Goal: Task Accomplishment & Management: Manage account settings

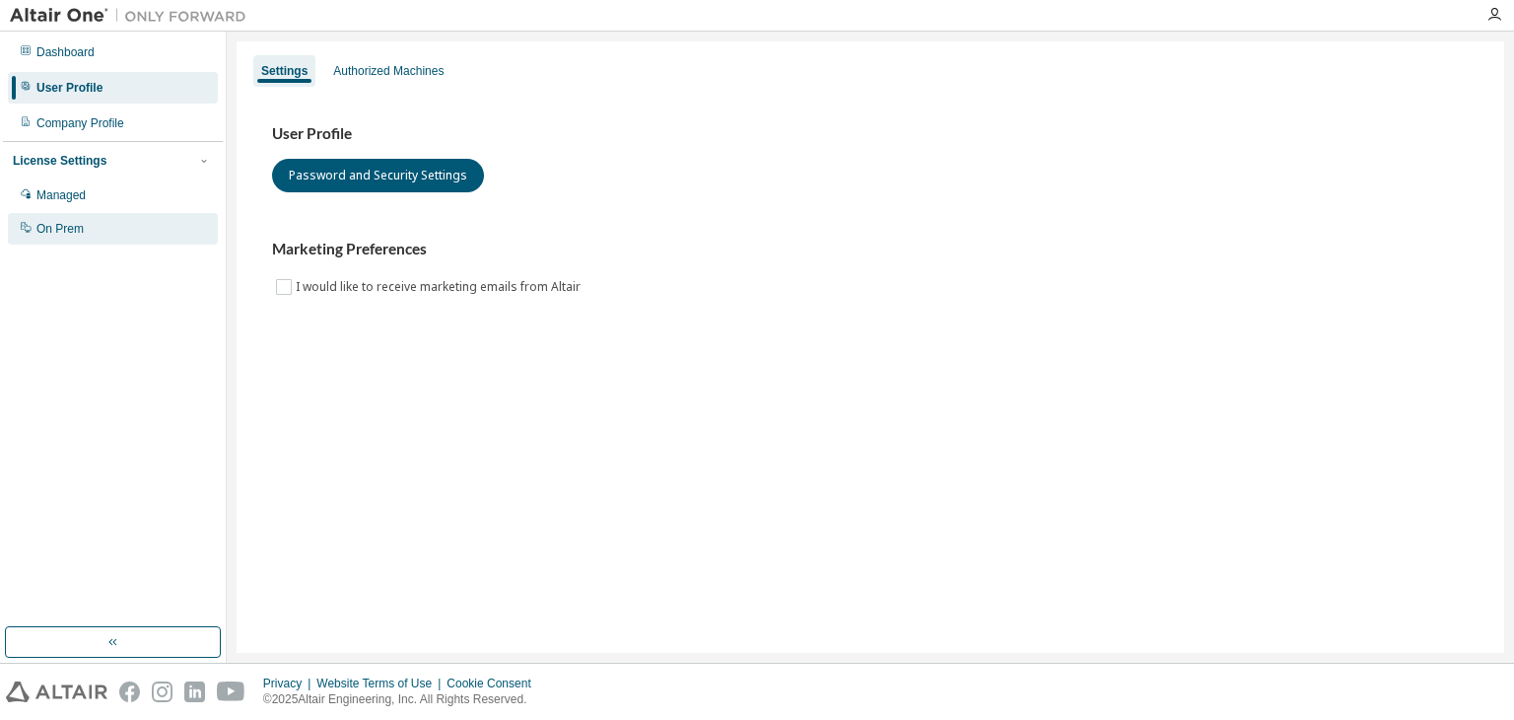
click at [83, 217] on div "On Prem" at bounding box center [113, 229] width 210 height 32
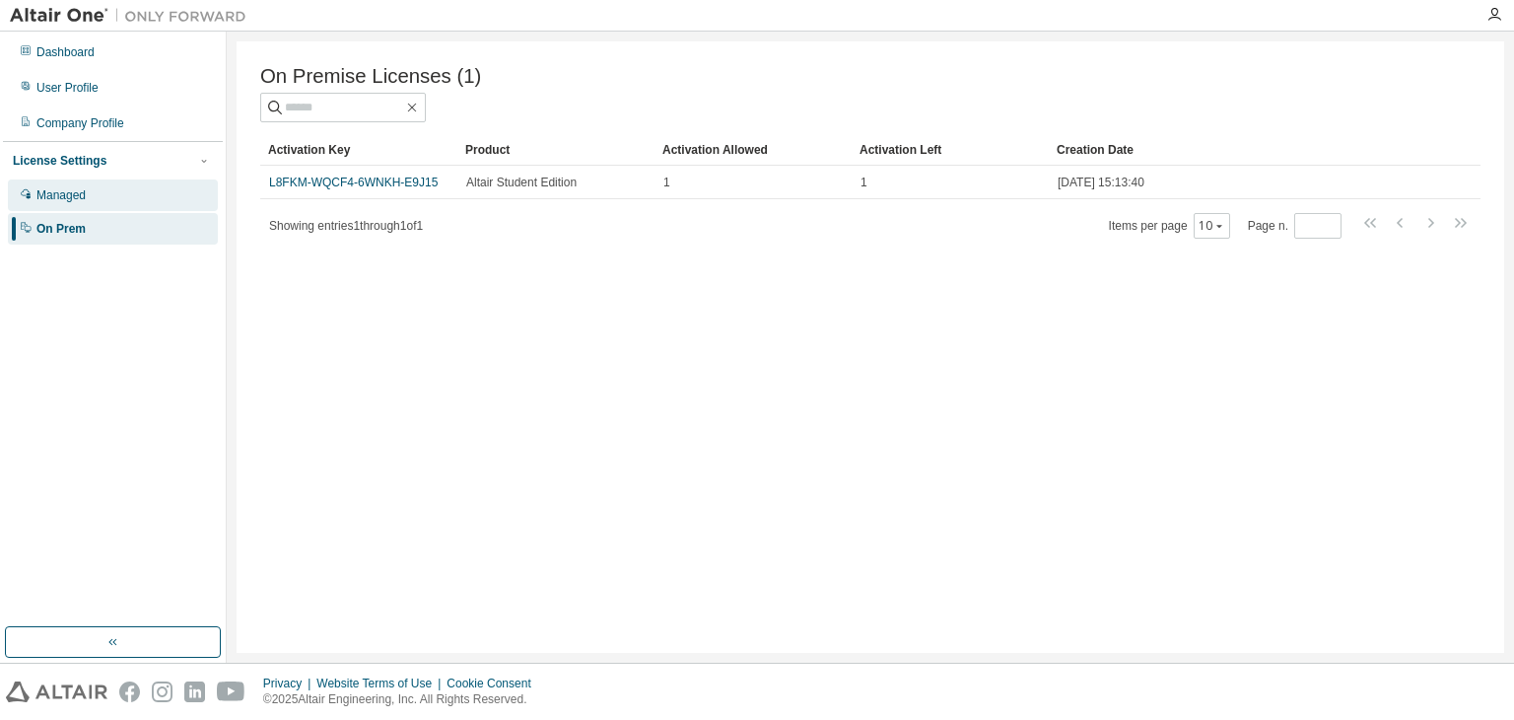
click at [79, 199] on div "Managed" at bounding box center [60, 195] width 49 height 16
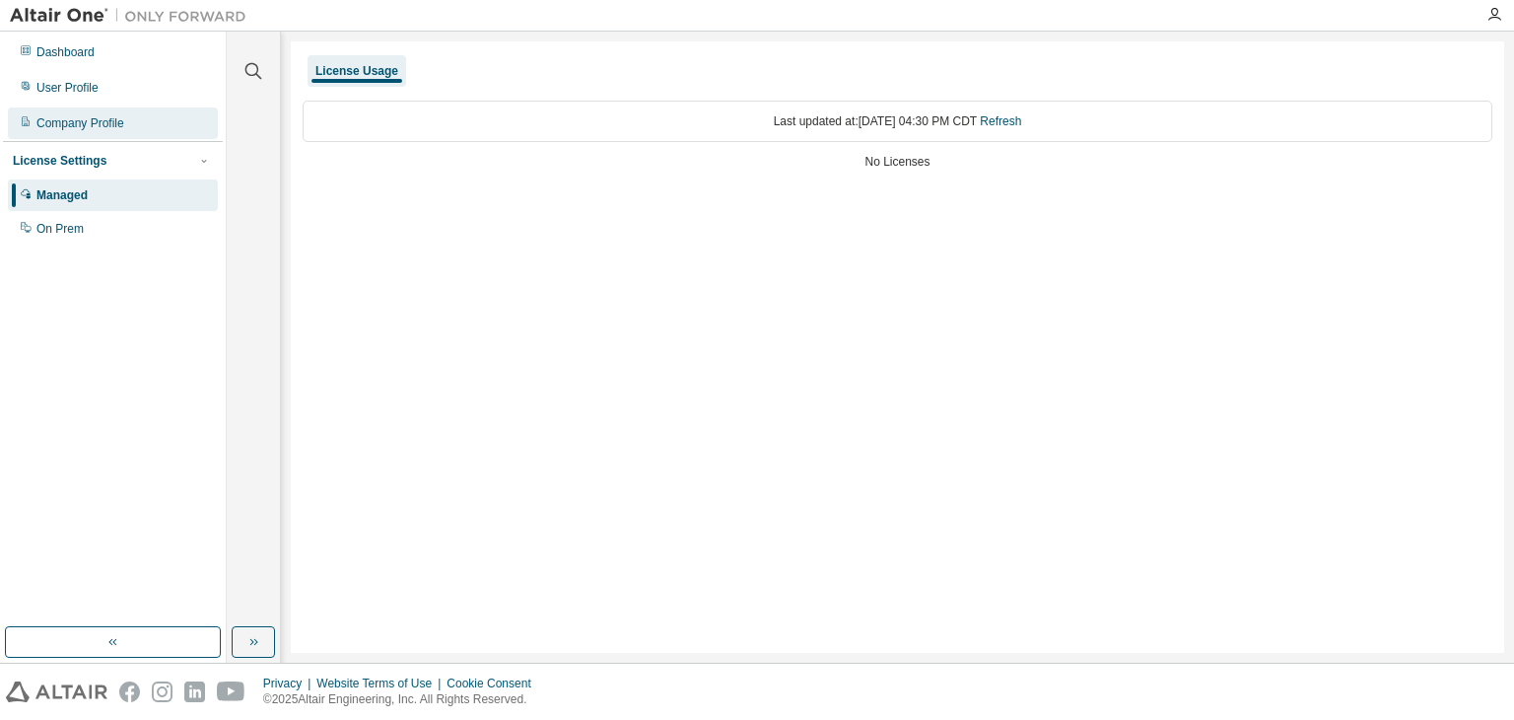
click at [65, 135] on div "Company Profile" at bounding box center [113, 123] width 210 height 32
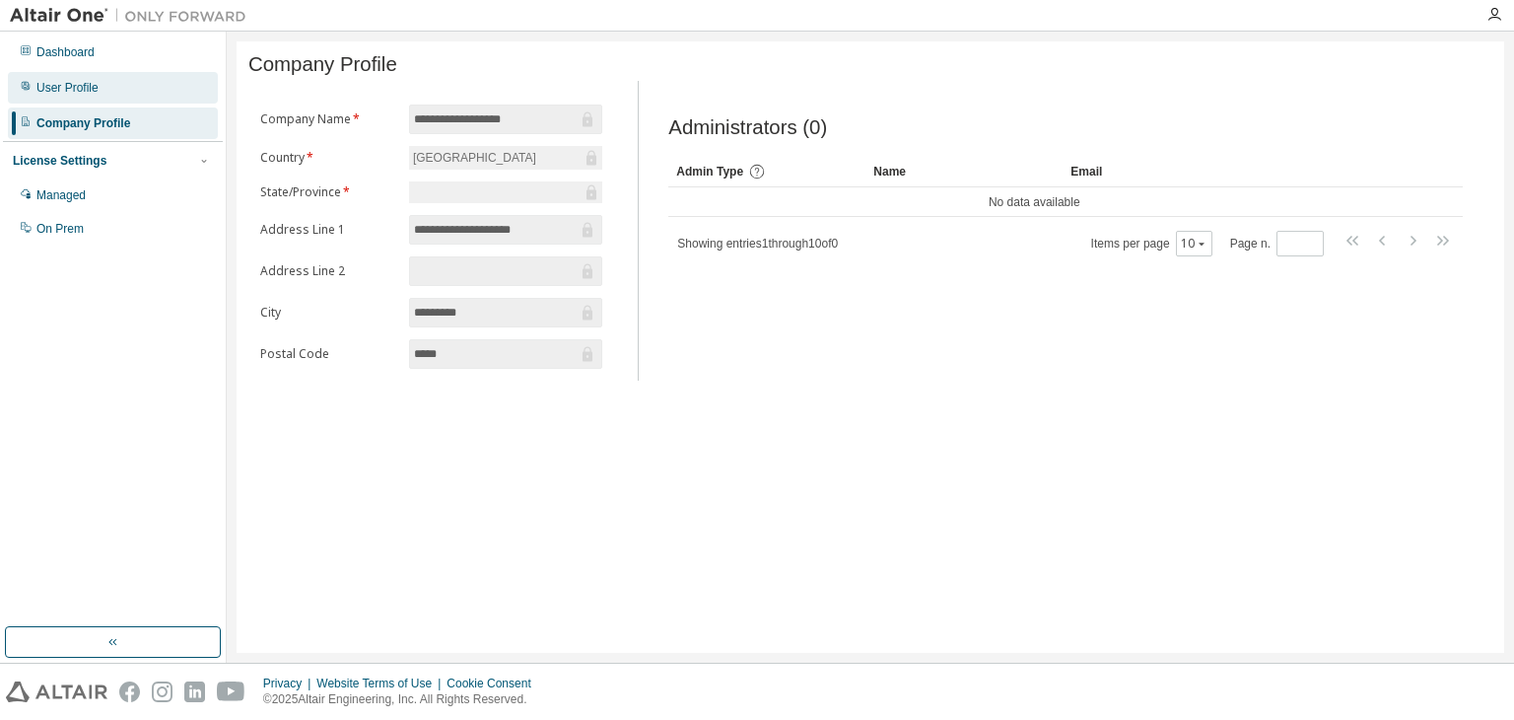
click at [69, 100] on div "User Profile" at bounding box center [113, 88] width 210 height 32
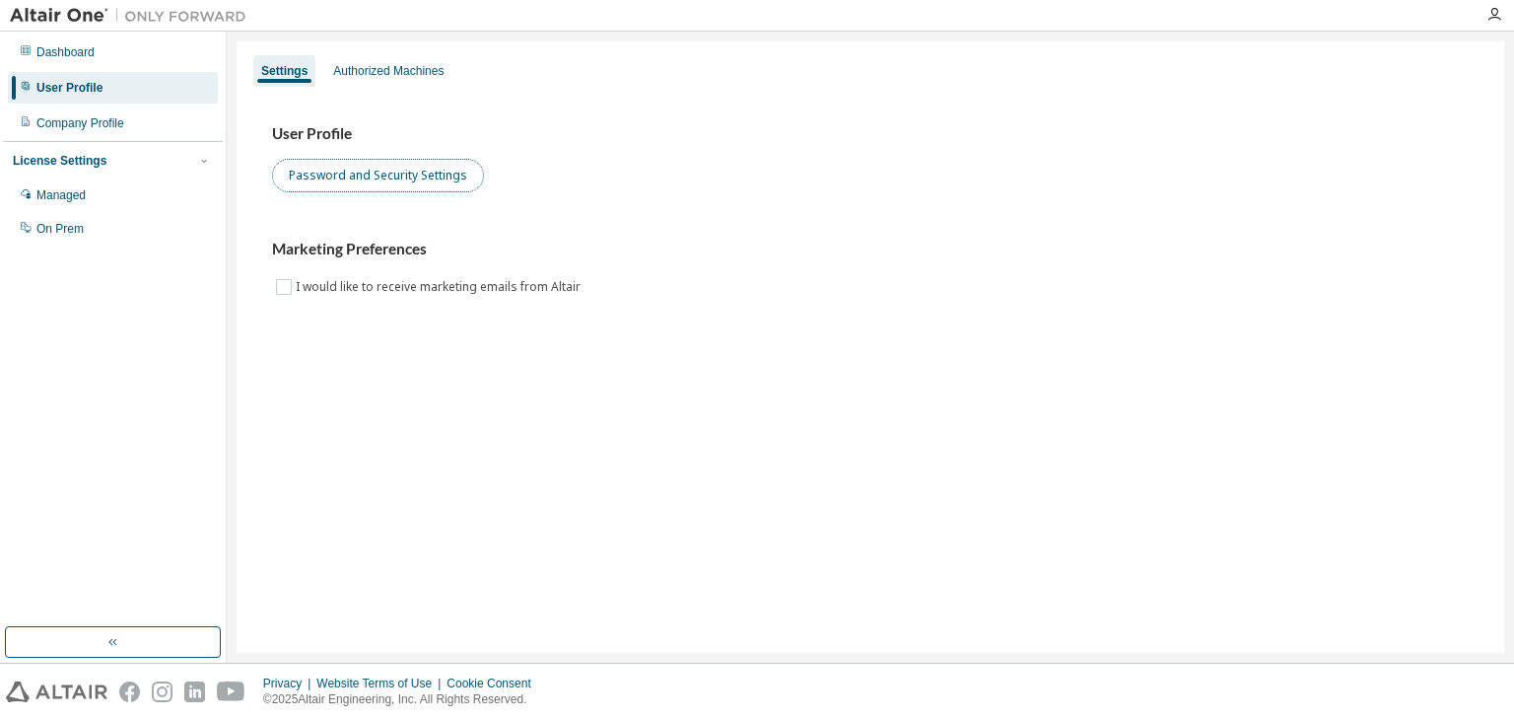
click at [331, 189] on button "Password and Security Settings" at bounding box center [378, 176] width 212 height 34
click at [292, 310] on div "User Profile Password and Security Settings Marketing Preferences I would like …" at bounding box center [870, 223] width 1244 height 269
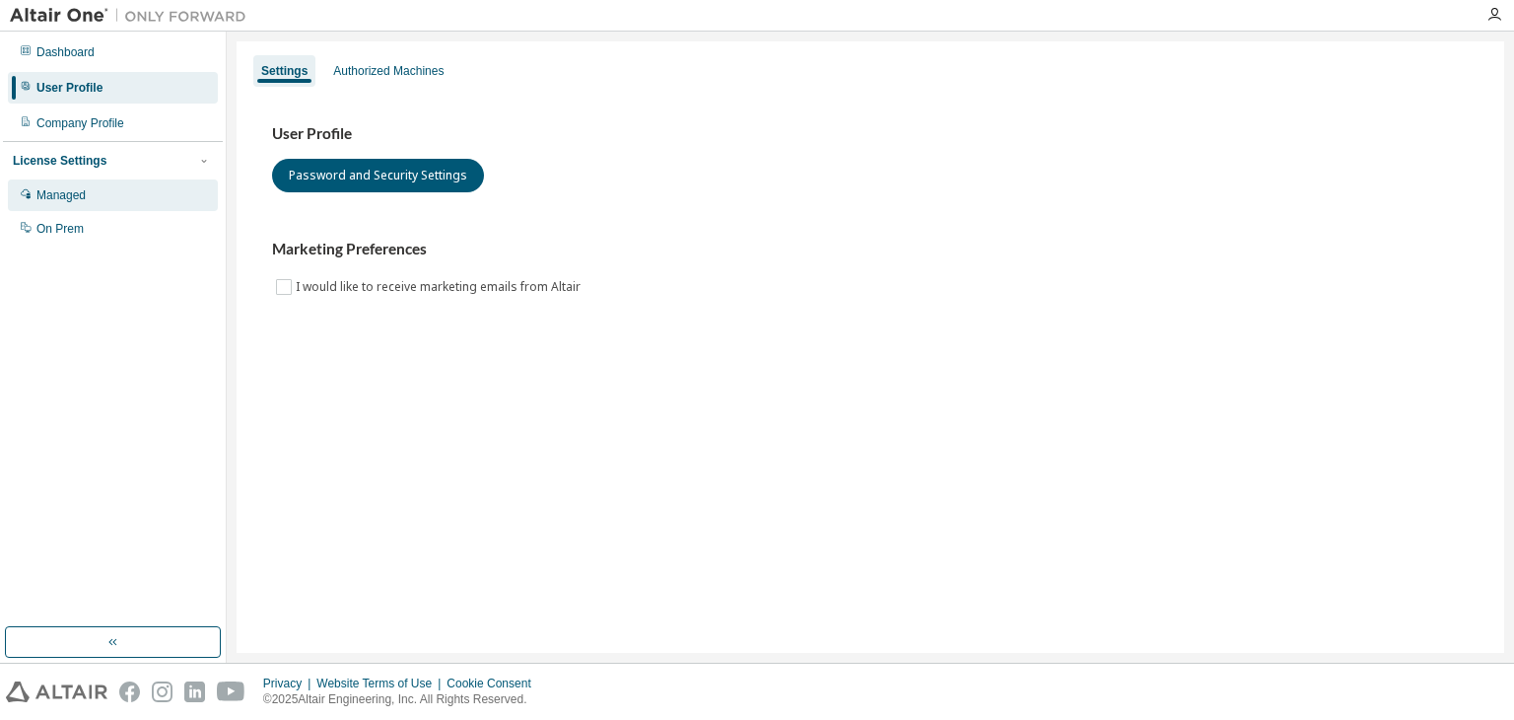
click at [50, 186] on div "Managed" at bounding box center [113, 195] width 210 height 32
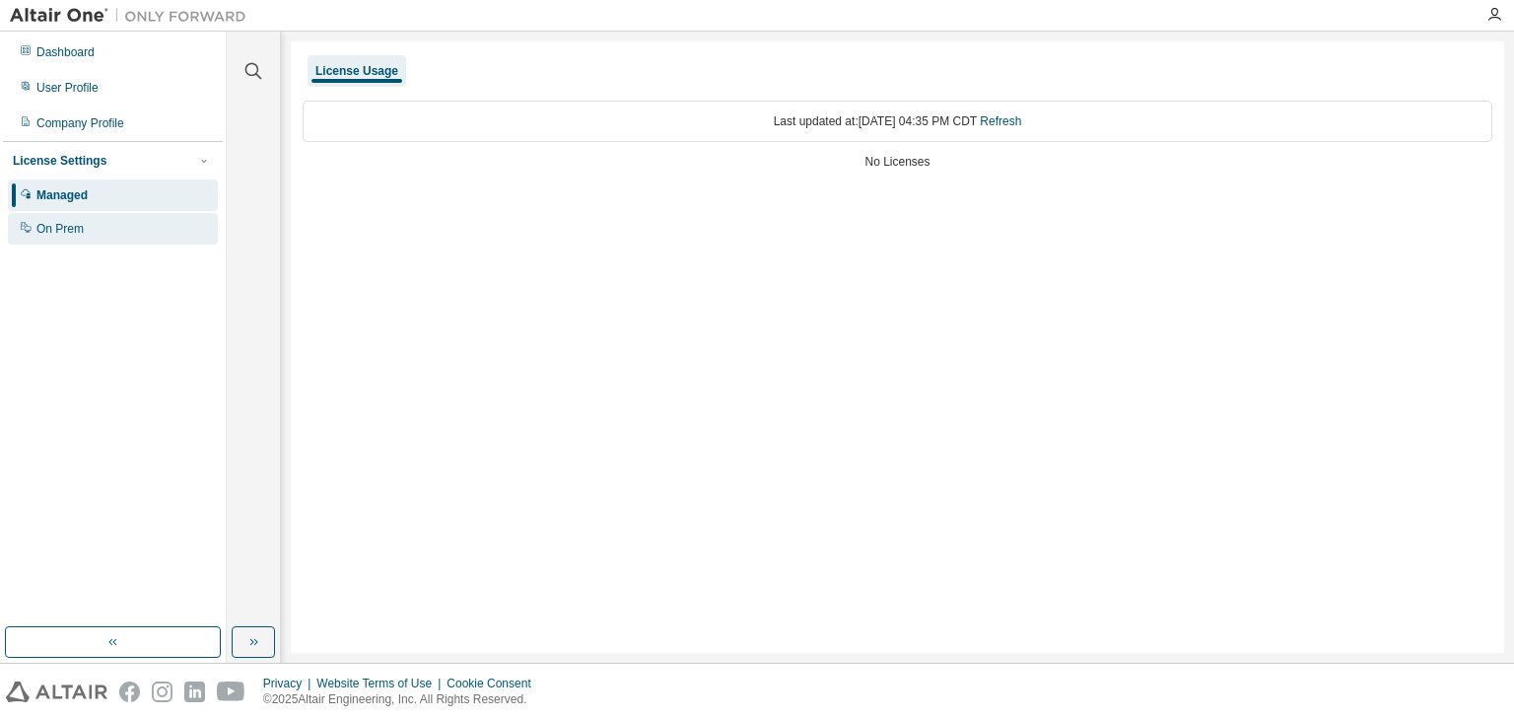
click at [44, 230] on div "On Prem" at bounding box center [59, 229] width 47 height 16
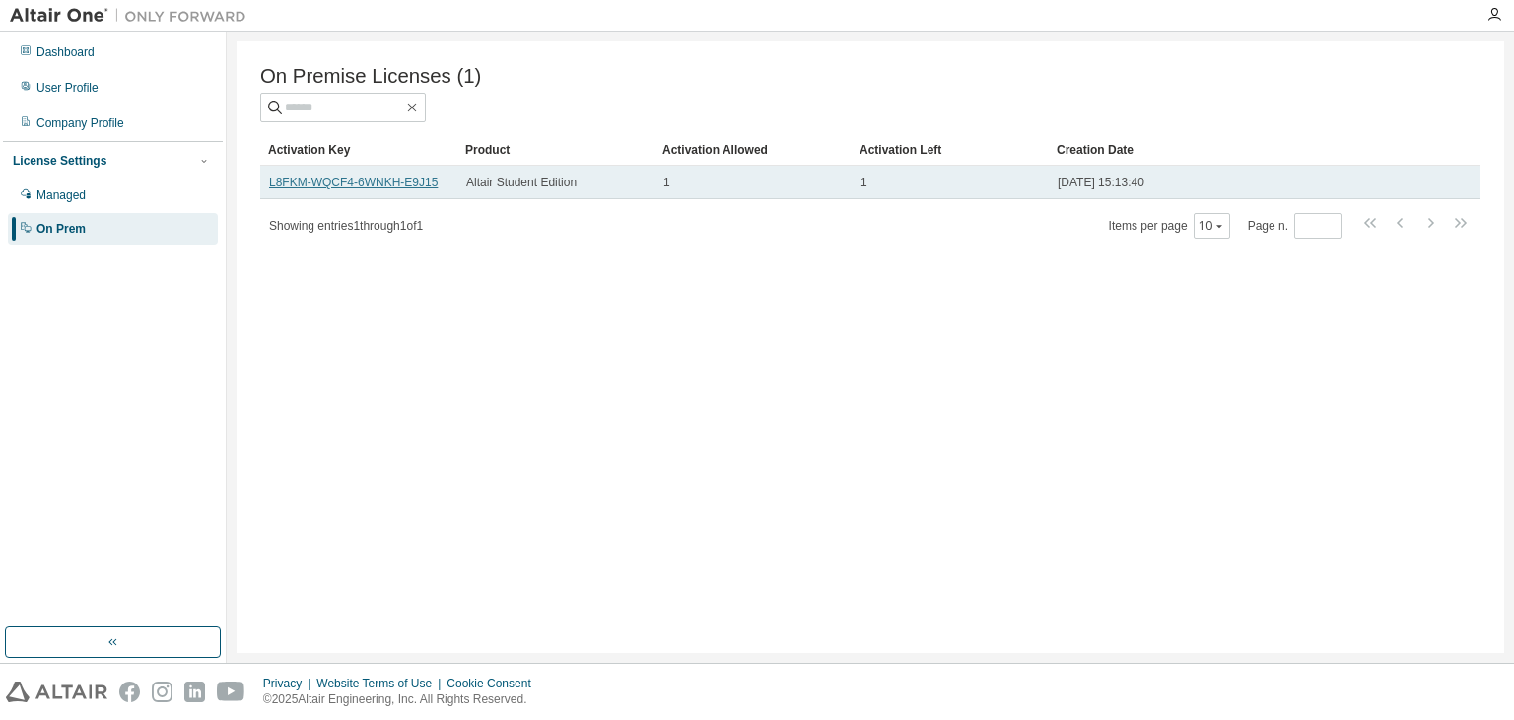
click at [329, 183] on link "L8FKM-WQCF4-6WNKH-E9J15" at bounding box center [353, 182] width 169 height 14
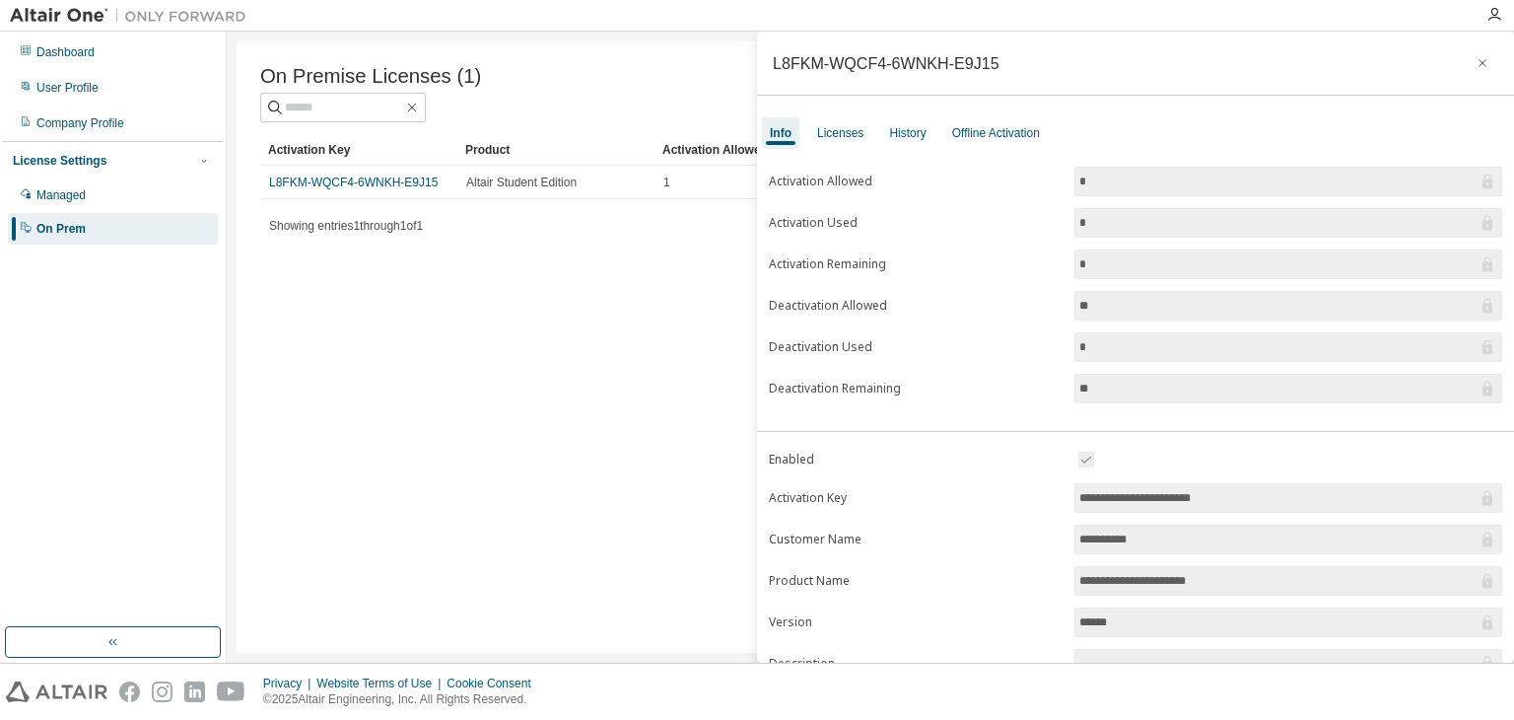
drag, startPoint x: 1251, startPoint y: 497, endPoint x: 1032, endPoint y: 475, distance: 219.9
click at [1032, 475] on form "**********" at bounding box center [1135, 619] width 733 height 343
click at [848, 127] on div "Licenses" at bounding box center [840, 133] width 46 height 16
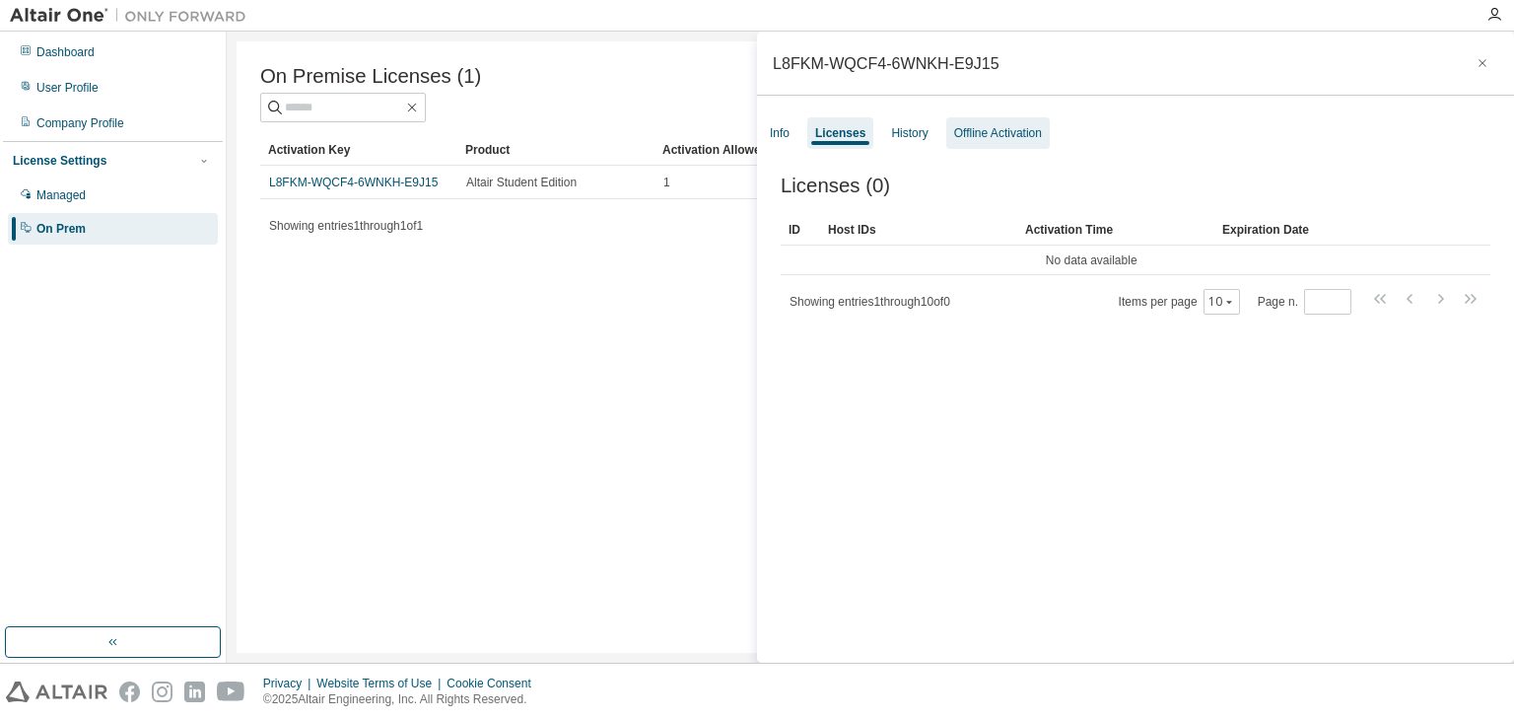
click at [958, 143] on div "Offline Activation" at bounding box center [998, 133] width 104 height 32
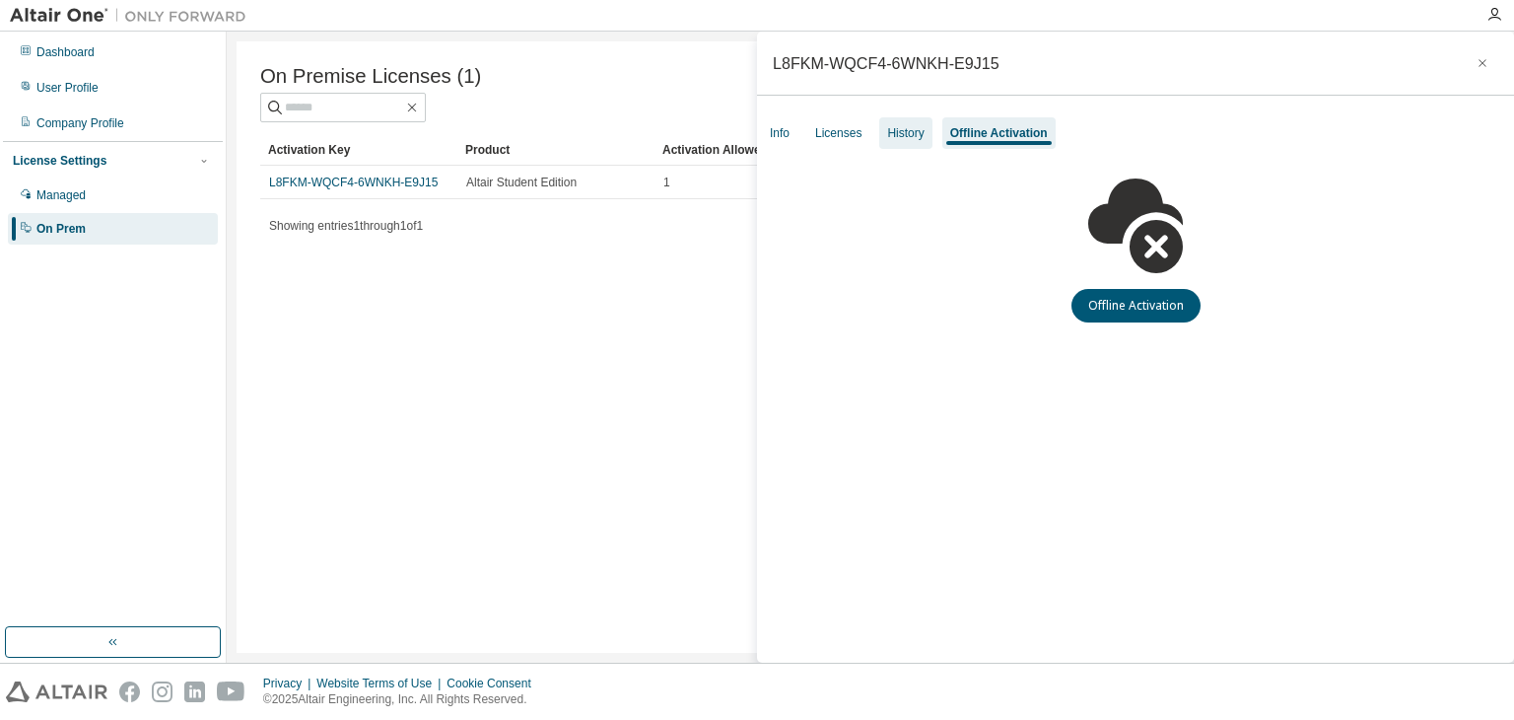
click at [899, 121] on div "History" at bounding box center [905, 133] width 52 height 32
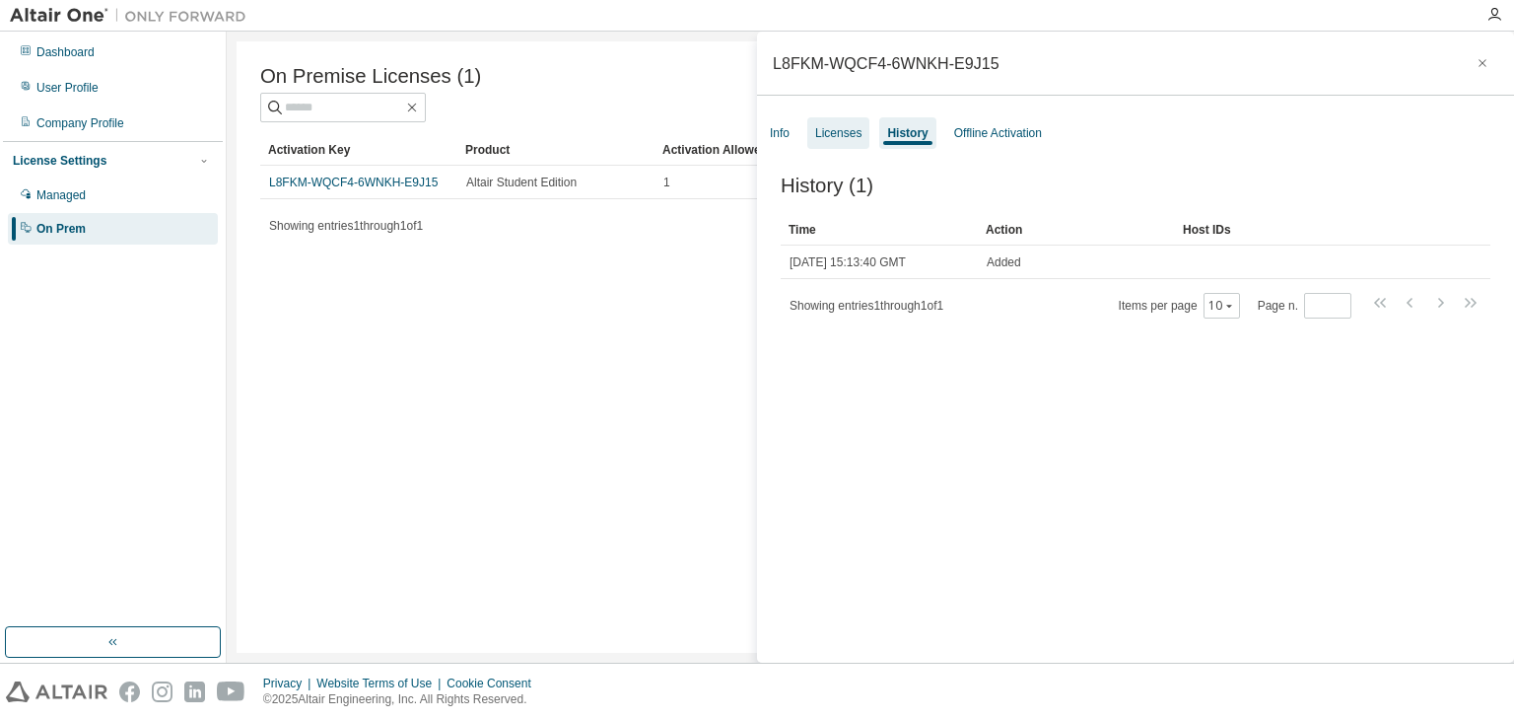
click at [843, 119] on div "Licenses" at bounding box center [838, 133] width 62 height 32
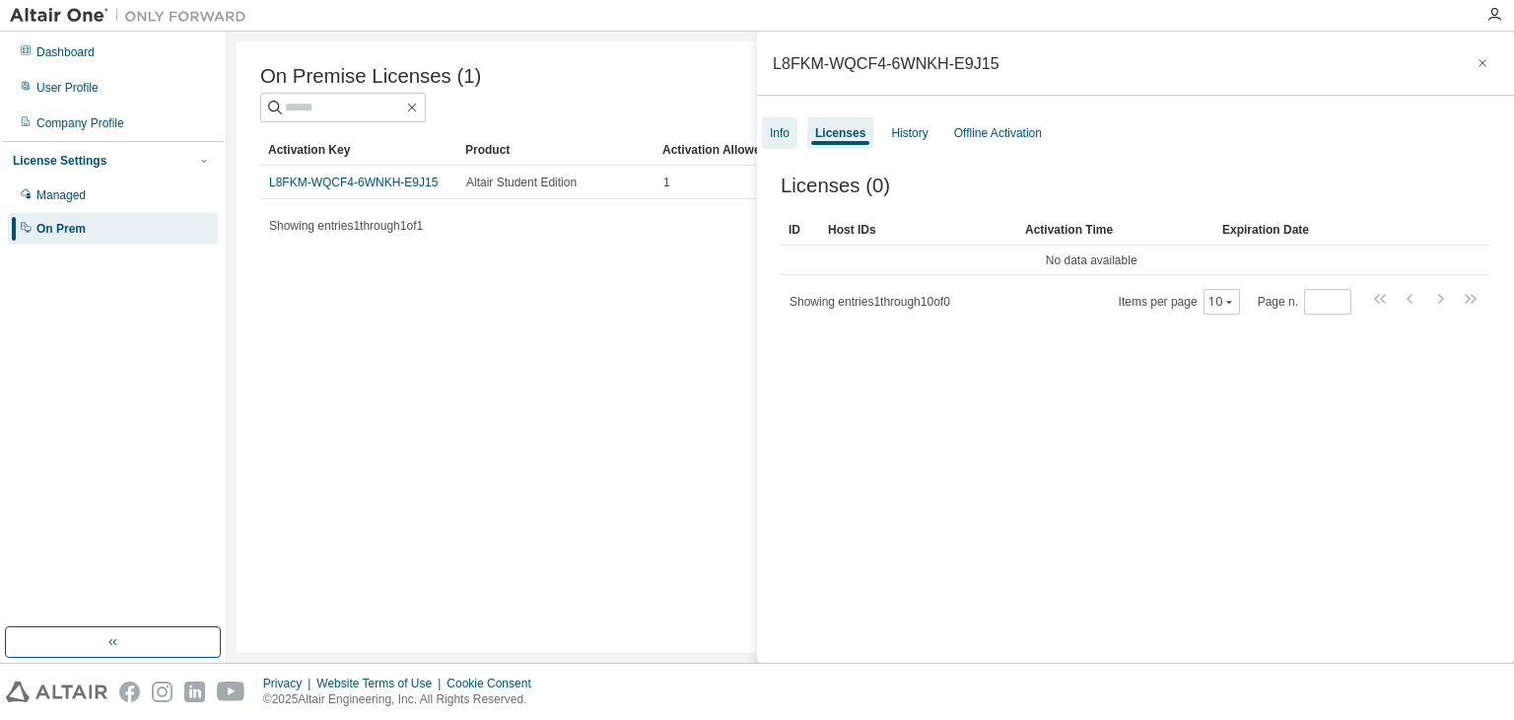
click at [773, 131] on div "Info" at bounding box center [780, 133] width 20 height 16
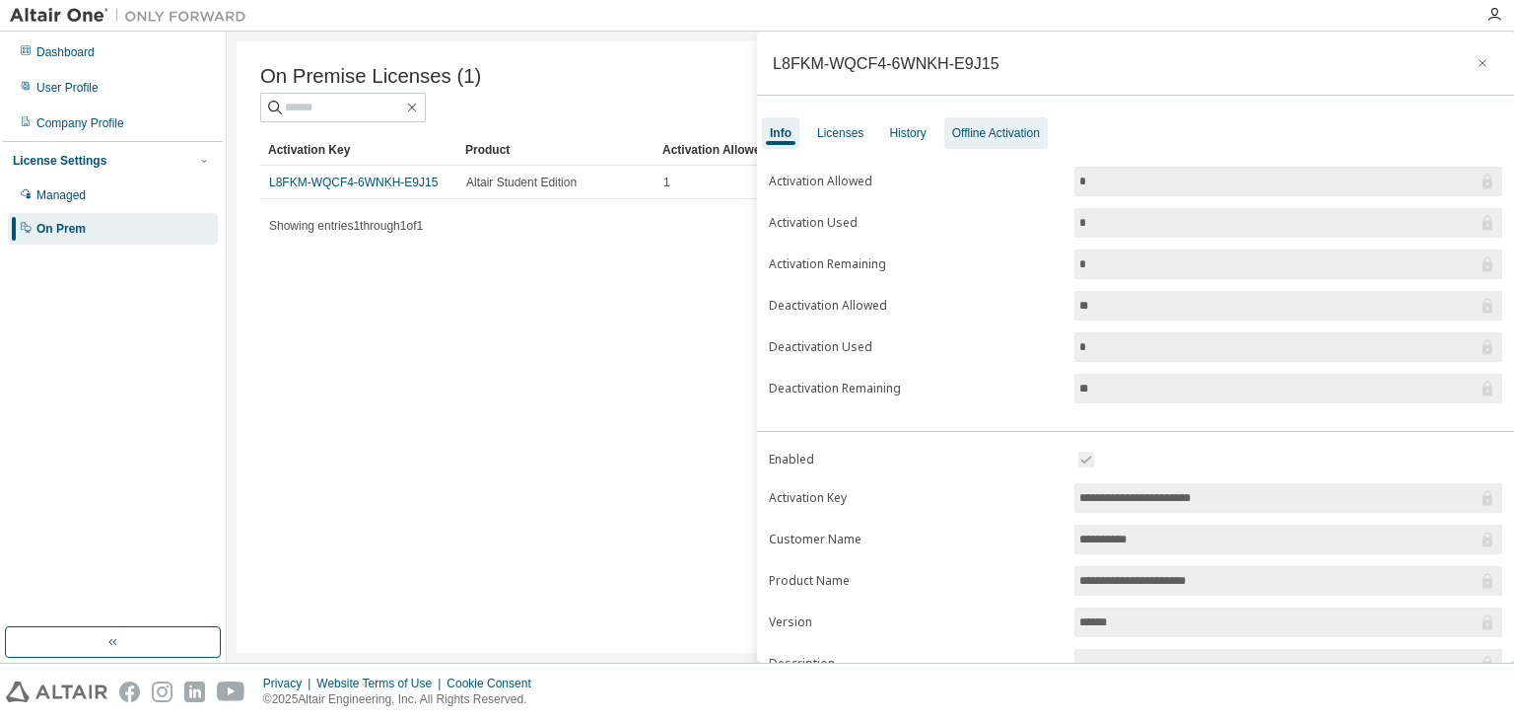
click at [979, 137] on div "Offline Activation" at bounding box center [996, 133] width 88 height 16
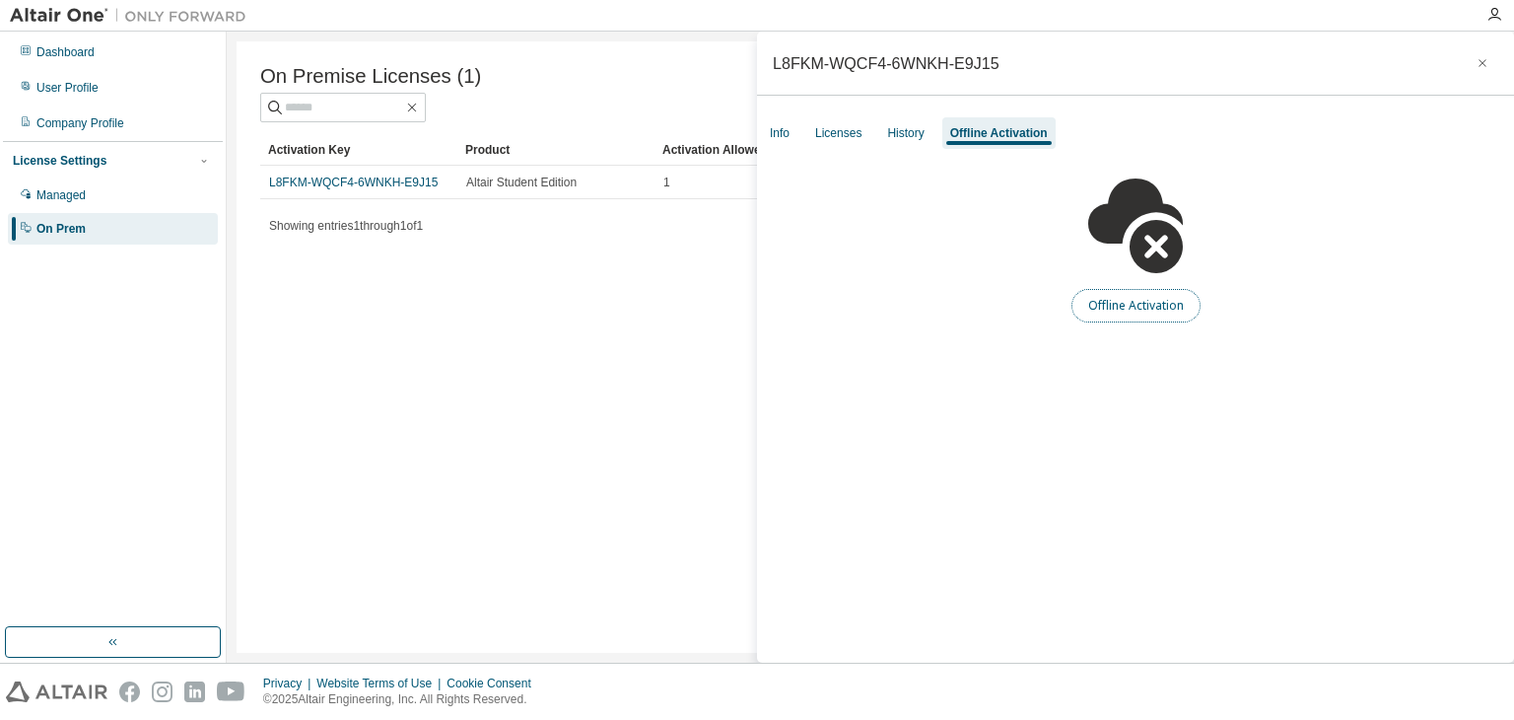
click at [1163, 306] on button "Offline Activation" at bounding box center [1136, 306] width 129 height 34
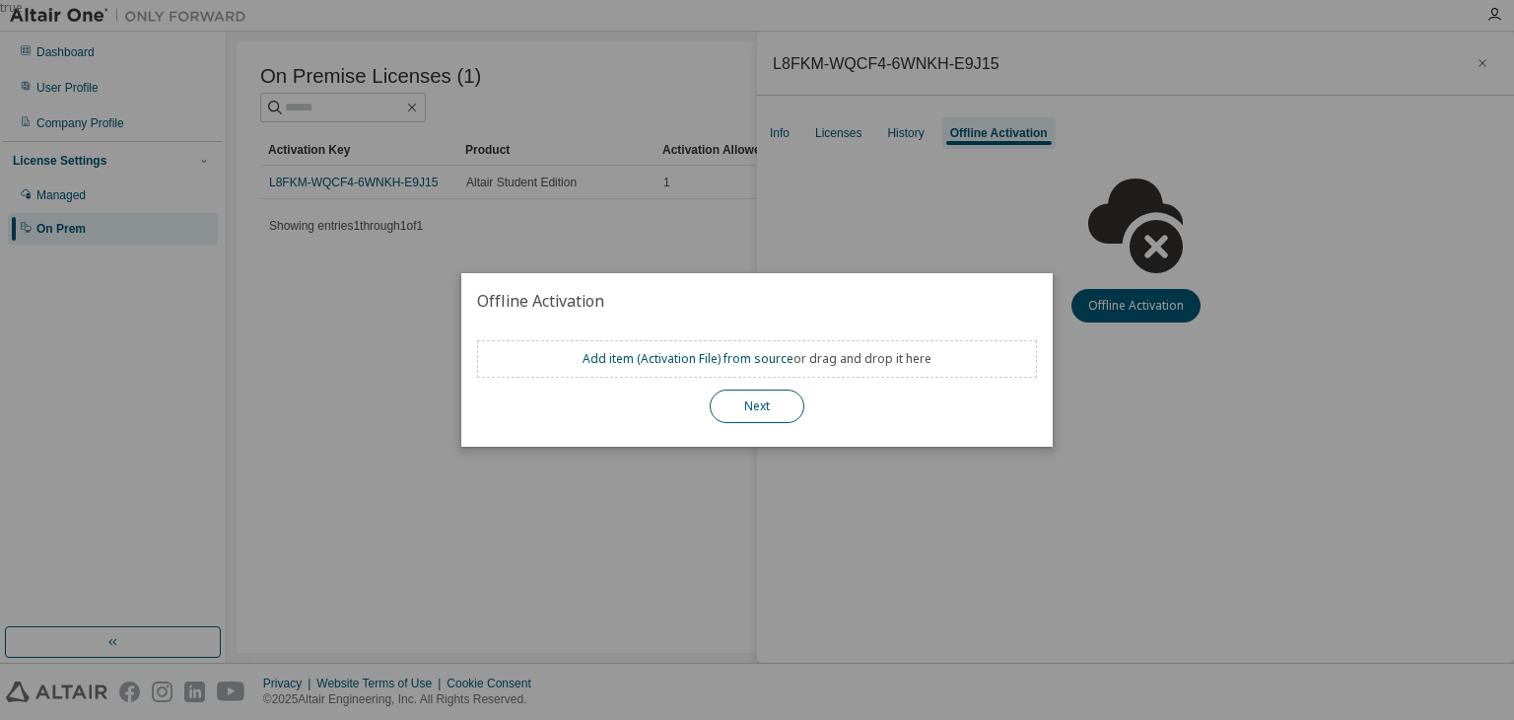
click at [775, 406] on button "Next" at bounding box center [757, 406] width 95 height 34
click at [1016, 455] on div "true" at bounding box center [757, 360] width 1514 height 720
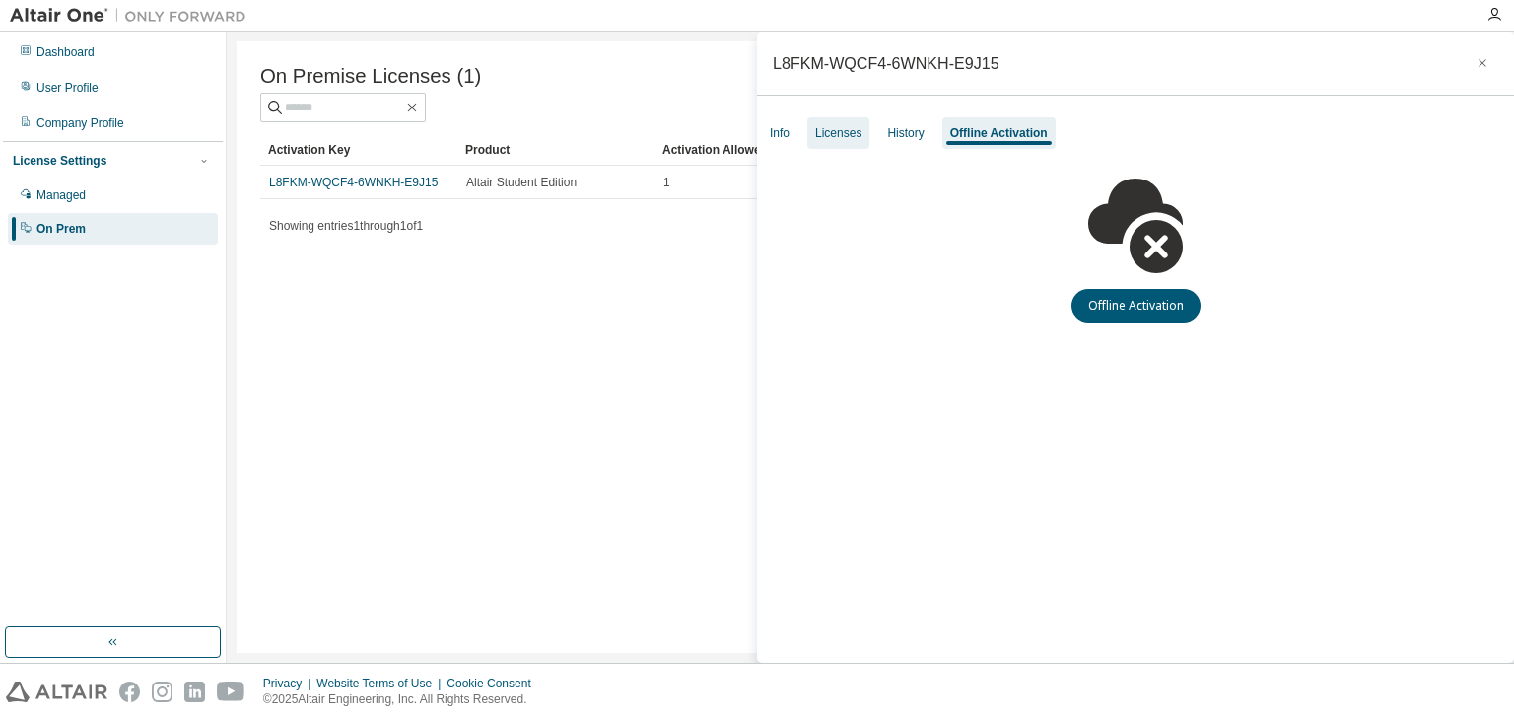
click at [832, 131] on div "Licenses" at bounding box center [838, 133] width 46 height 16
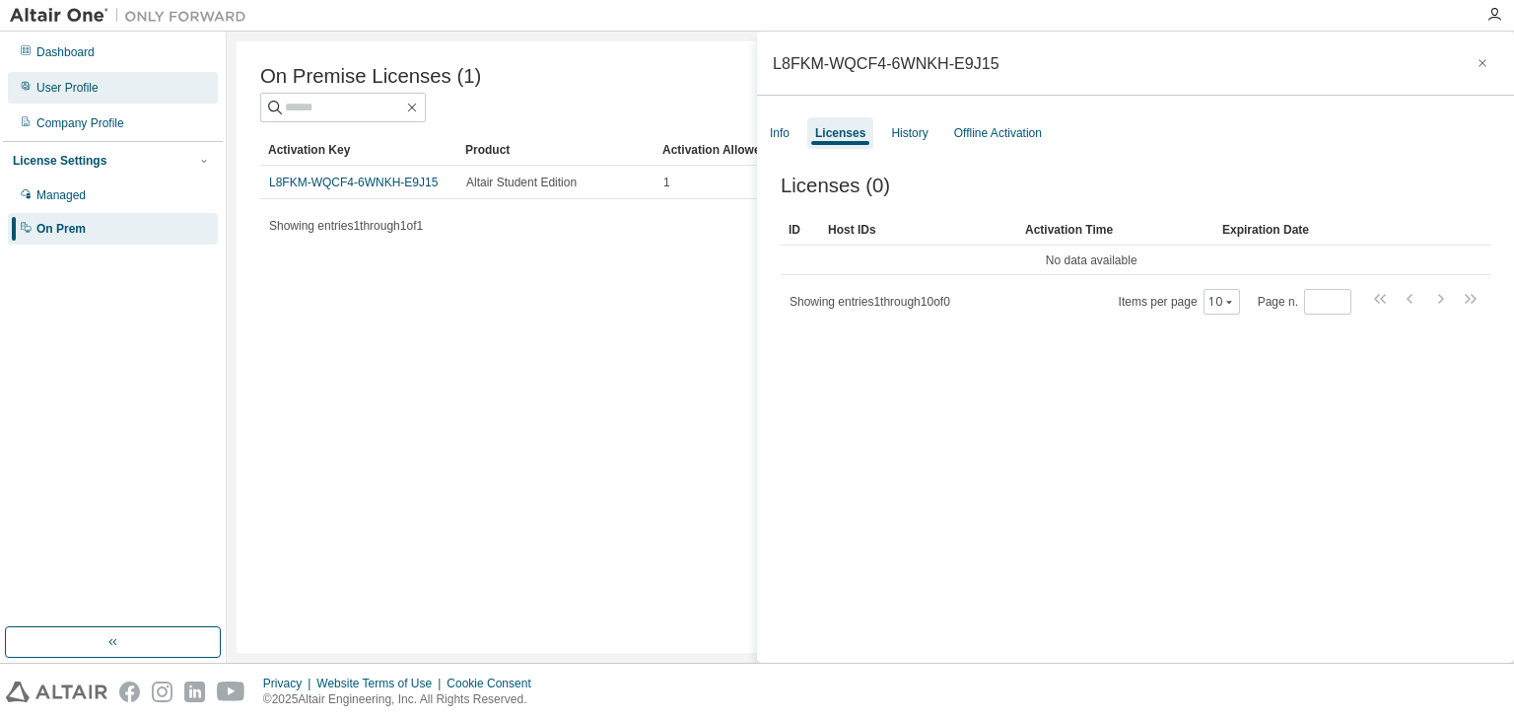
click at [87, 95] on div "User Profile" at bounding box center [67, 88] width 62 height 16
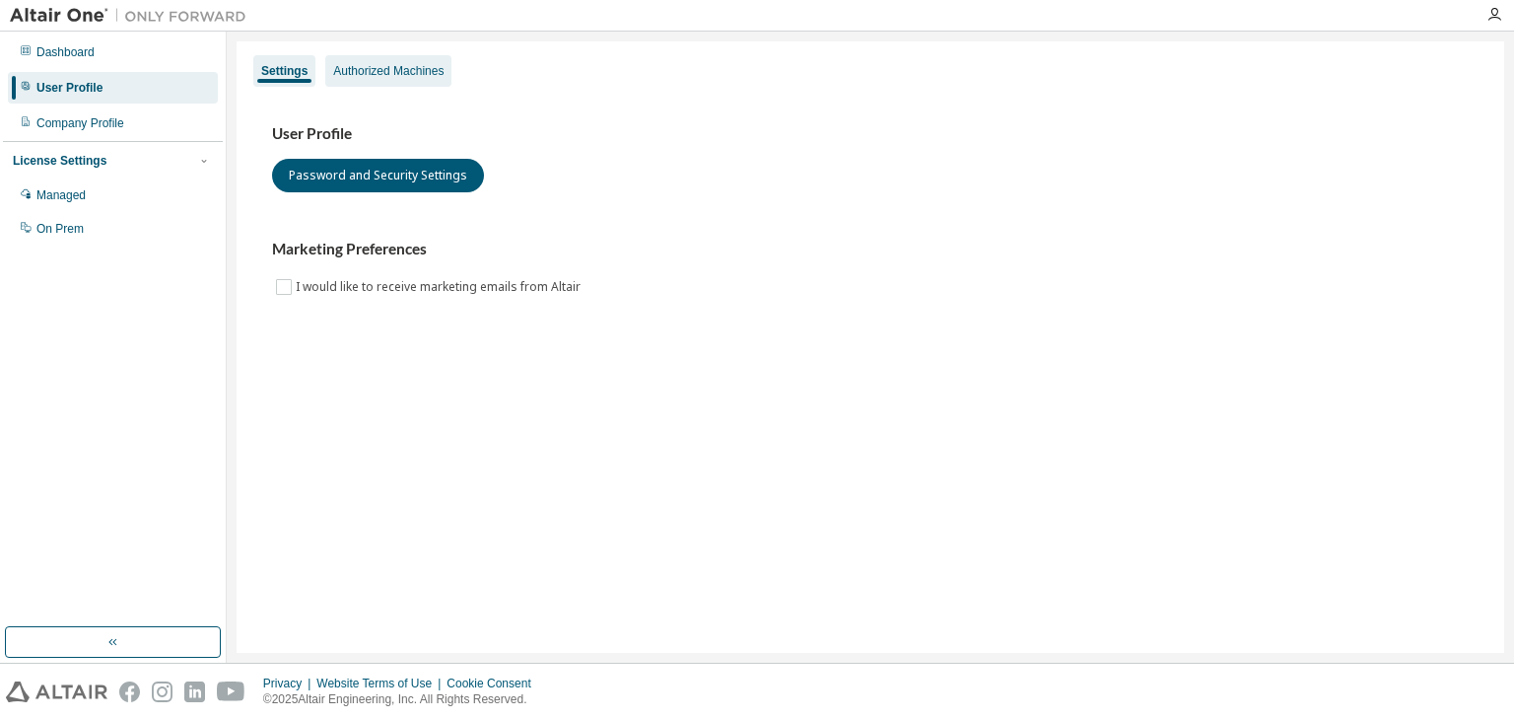
click at [353, 64] on div "Authorized Machines" at bounding box center [388, 71] width 110 height 16
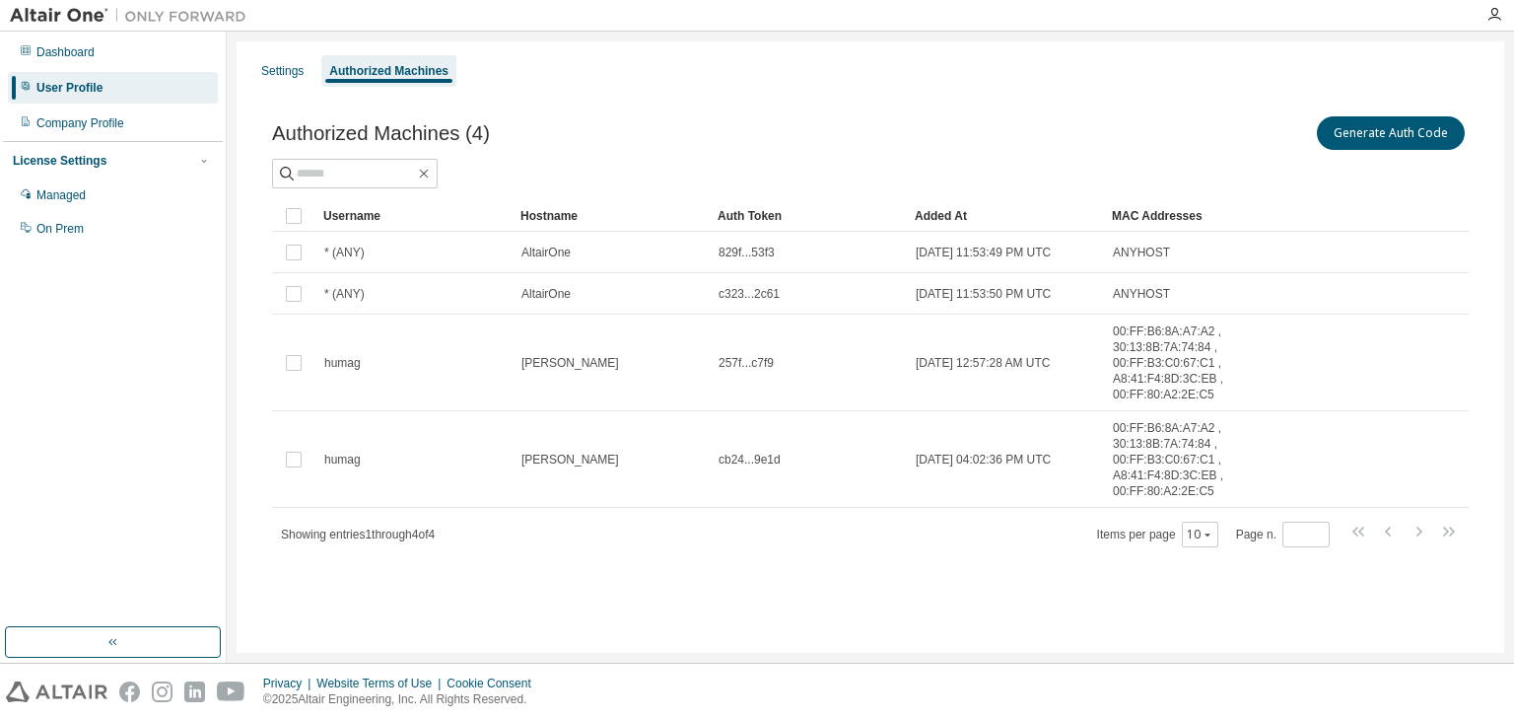
click at [135, 143] on div "License Settings Managed On Prem" at bounding box center [113, 193] width 220 height 105
click at [137, 122] on div "Company Profile" at bounding box center [113, 123] width 210 height 32
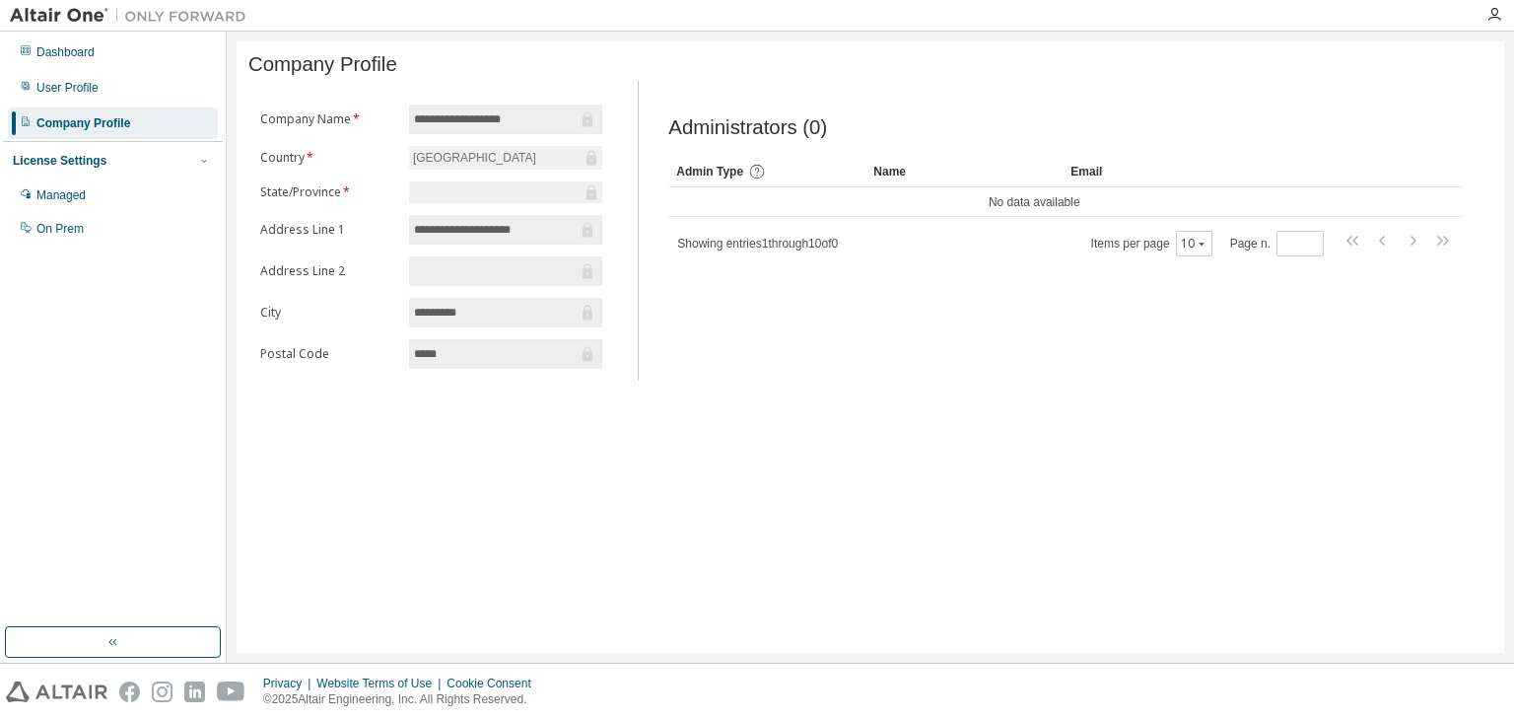
click at [109, 173] on div "License Settings Managed On Prem" at bounding box center [113, 193] width 220 height 105
click at [103, 189] on div "Managed" at bounding box center [113, 195] width 210 height 32
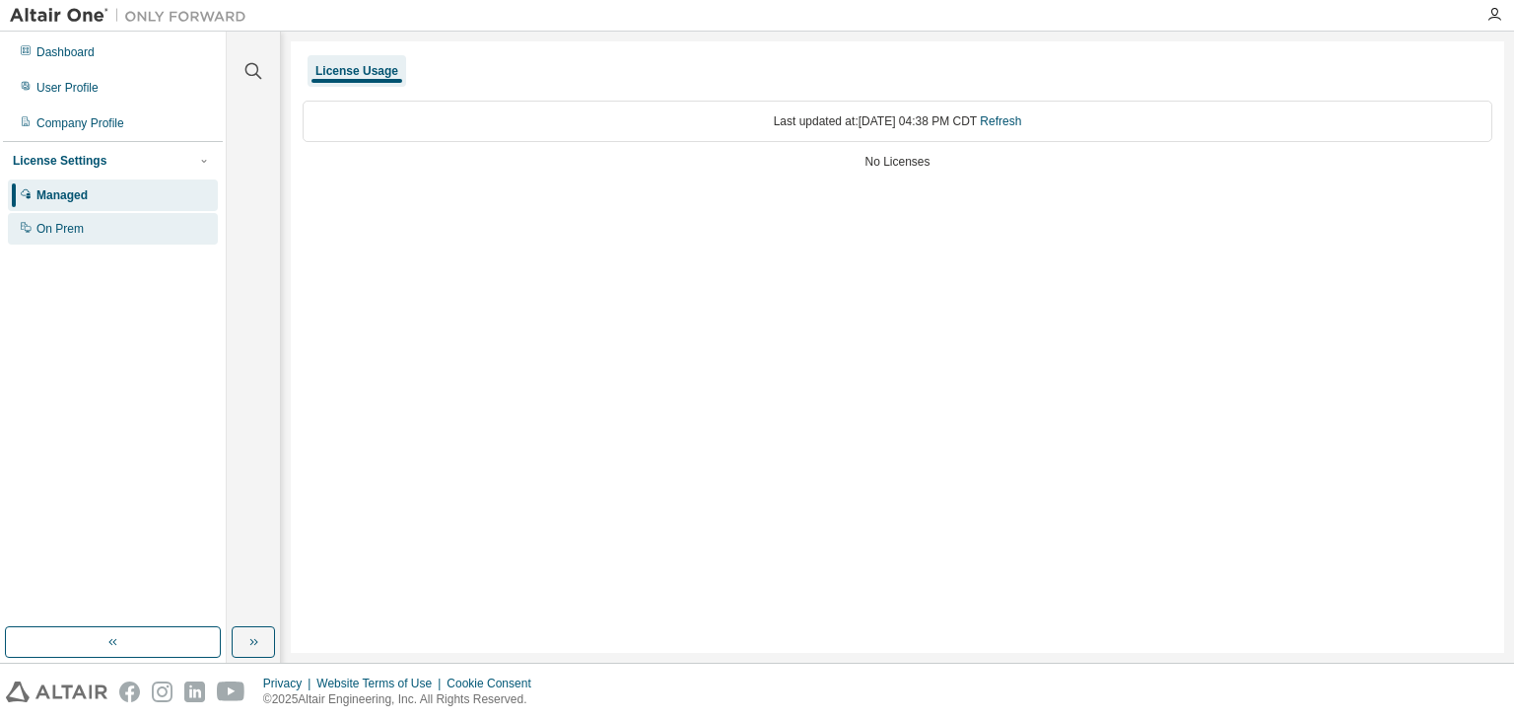
click at [94, 242] on div "On Prem" at bounding box center [113, 229] width 210 height 32
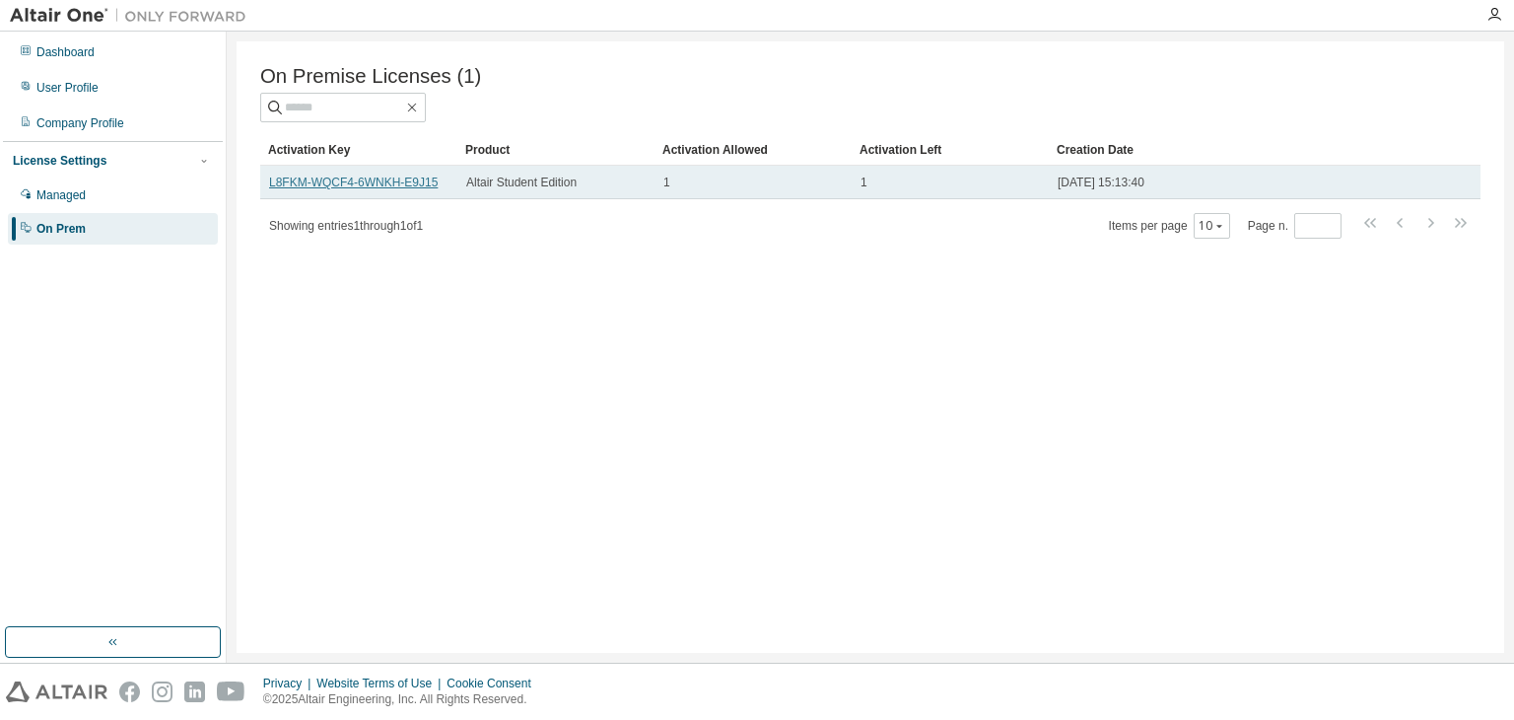
click at [385, 186] on link "L8FKM-WQCF4-6WNKH-E9J15" at bounding box center [353, 182] width 169 height 14
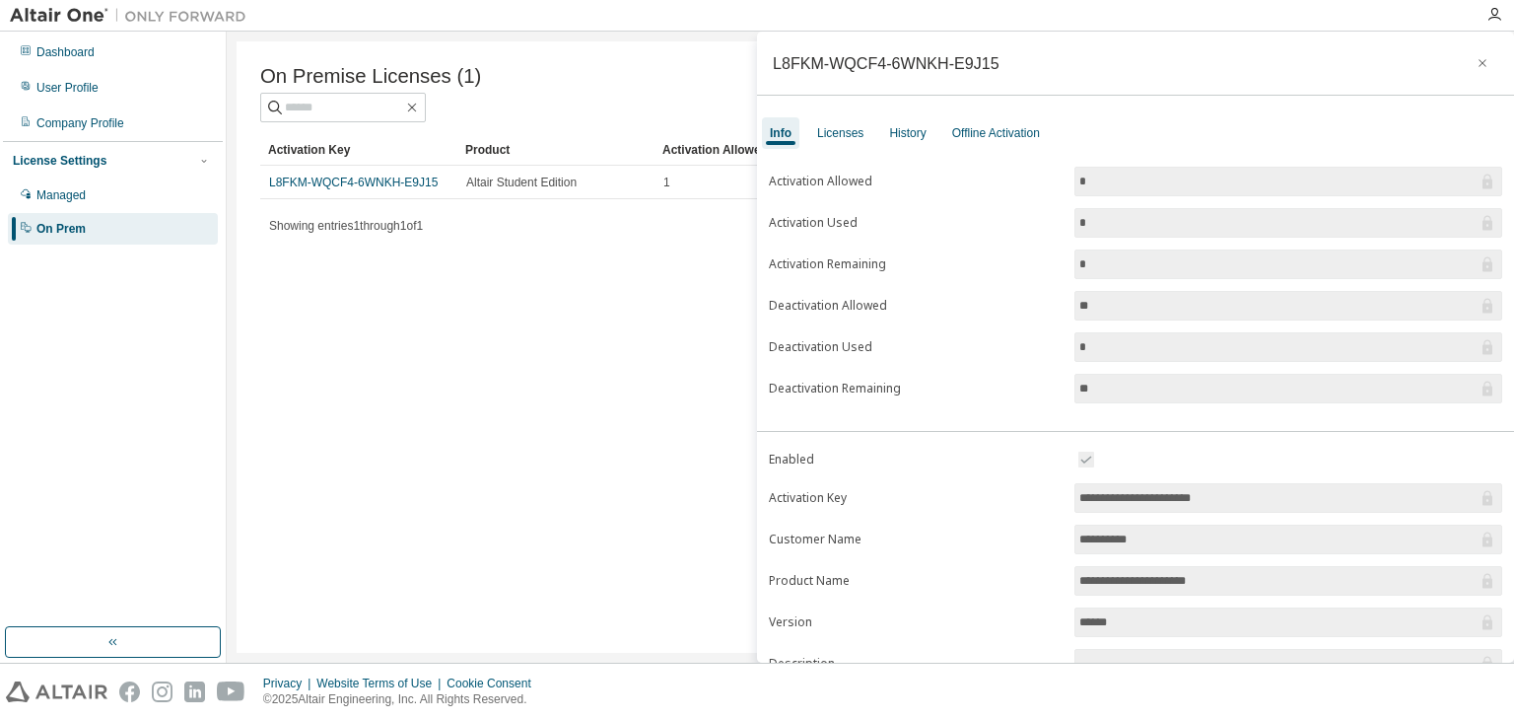
scroll to position [183, 0]
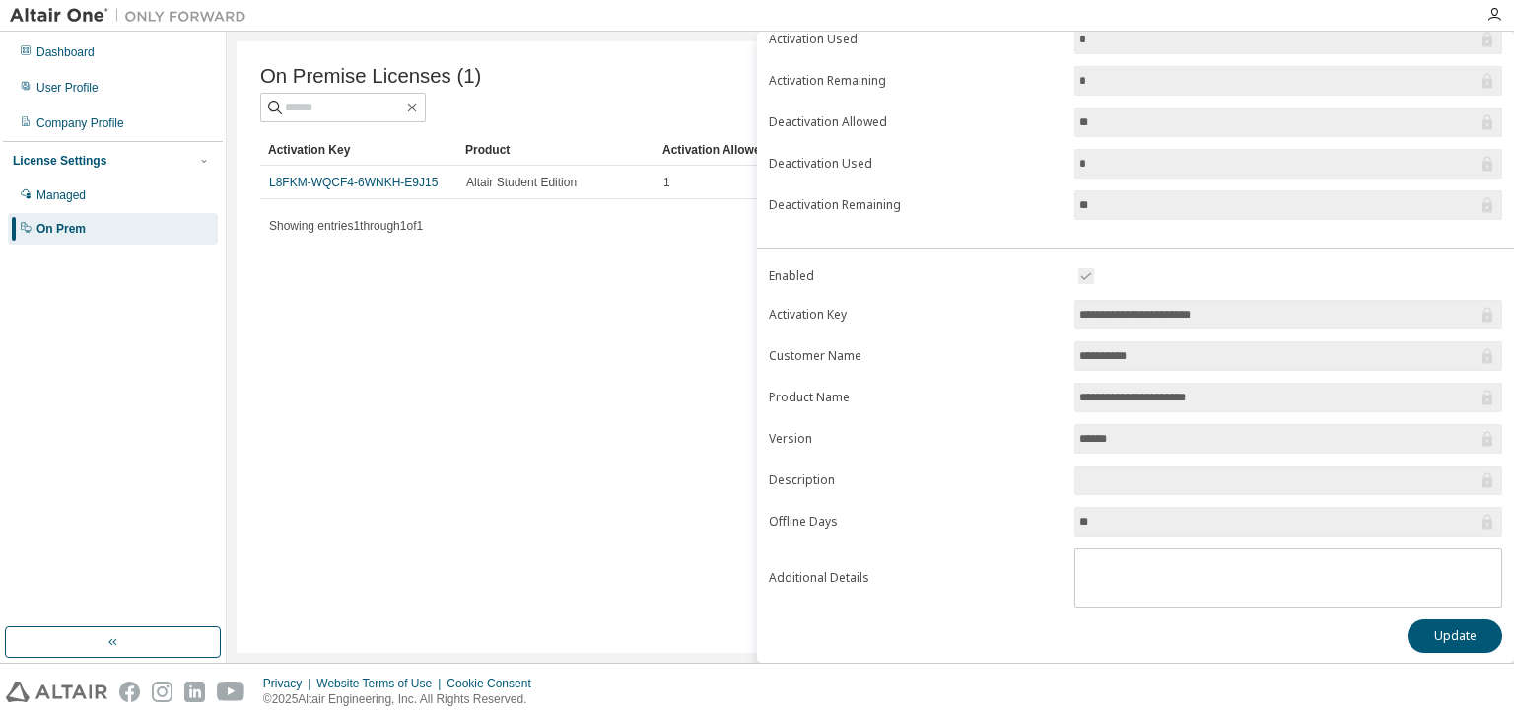
drag, startPoint x: 1256, startPoint y: 320, endPoint x: 1048, endPoint y: 311, distance: 208.2
click at [1048, 311] on form "**********" at bounding box center [1135, 435] width 733 height 343
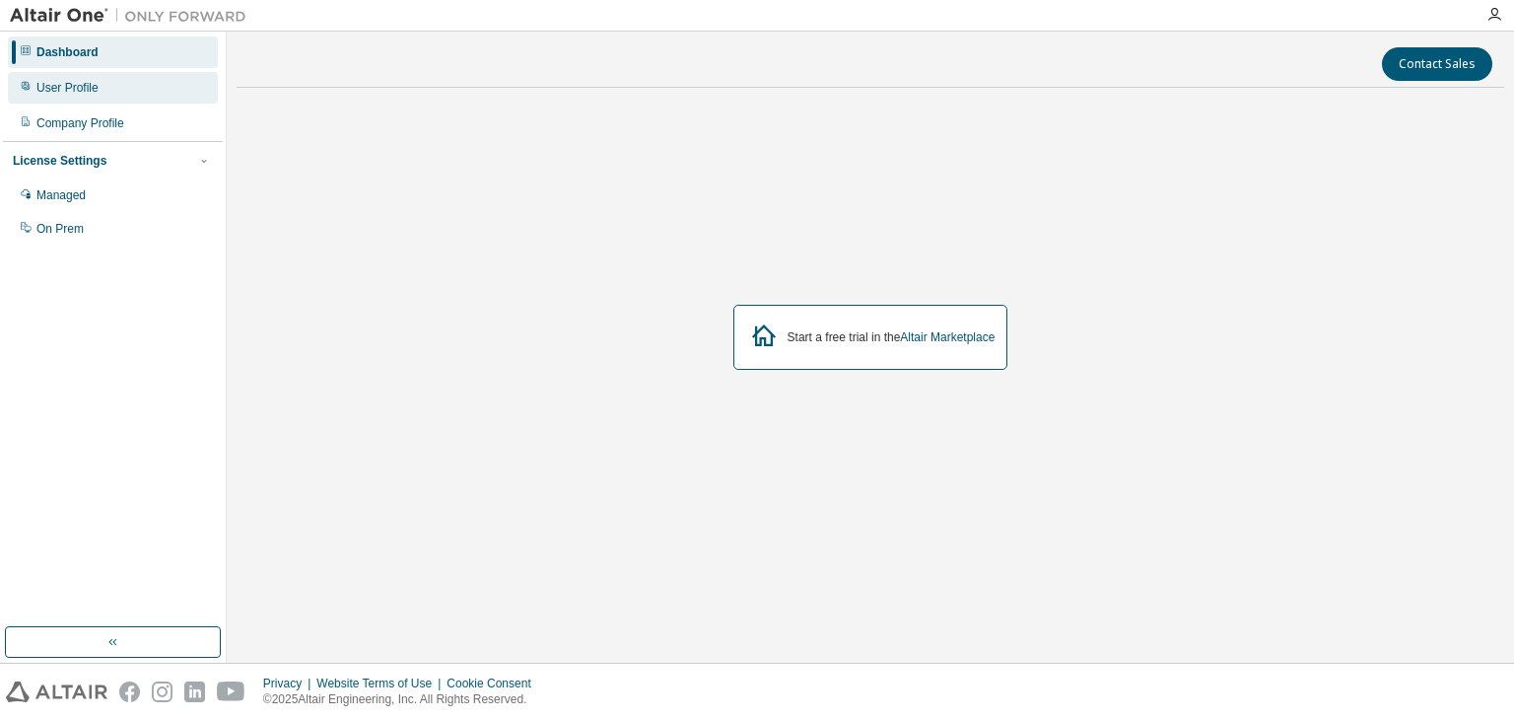
click at [62, 77] on div "User Profile" at bounding box center [113, 88] width 210 height 32
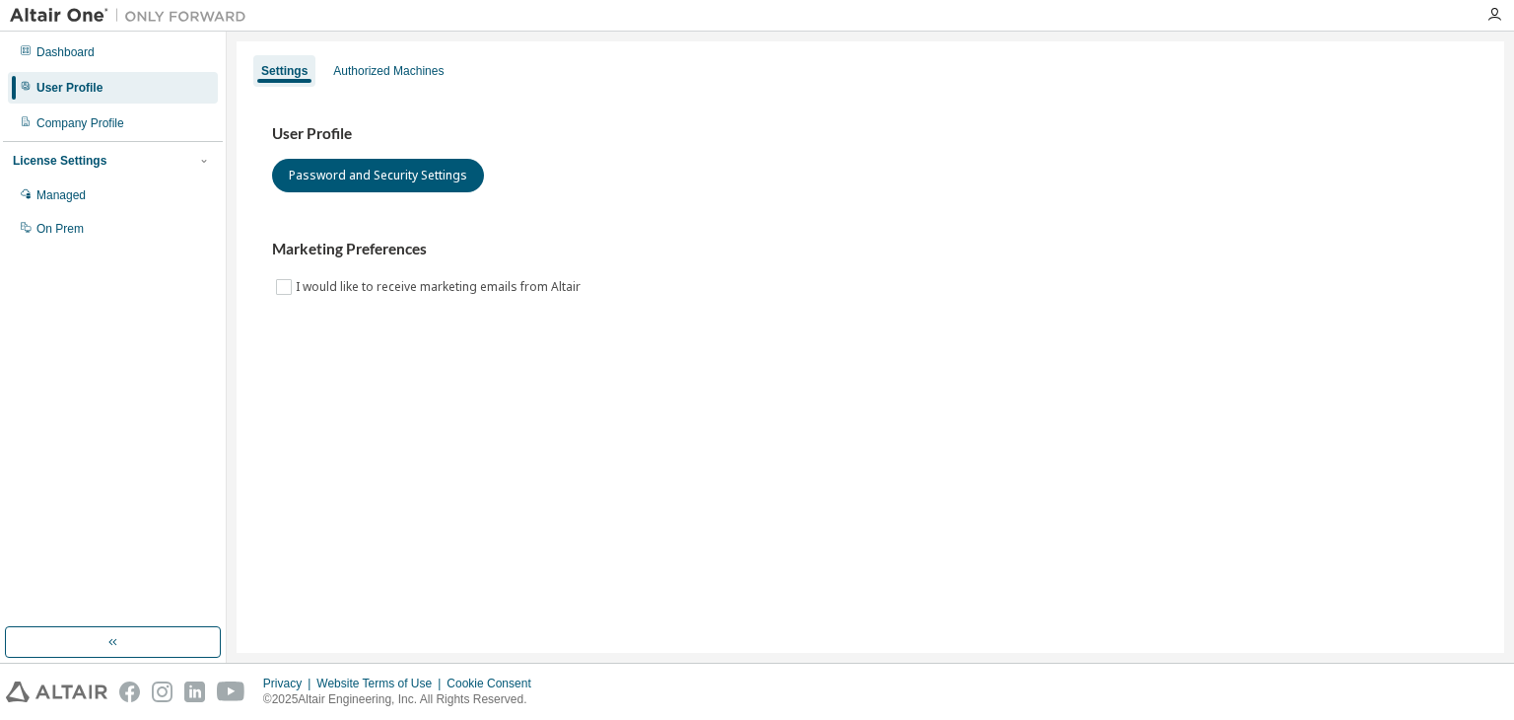
click at [323, 201] on div "User Profile Password and Security Settings Marketing Preferences I would like …" at bounding box center [870, 211] width 1197 height 174
click at [411, 63] on div "Authorized Machines" at bounding box center [388, 71] width 110 height 16
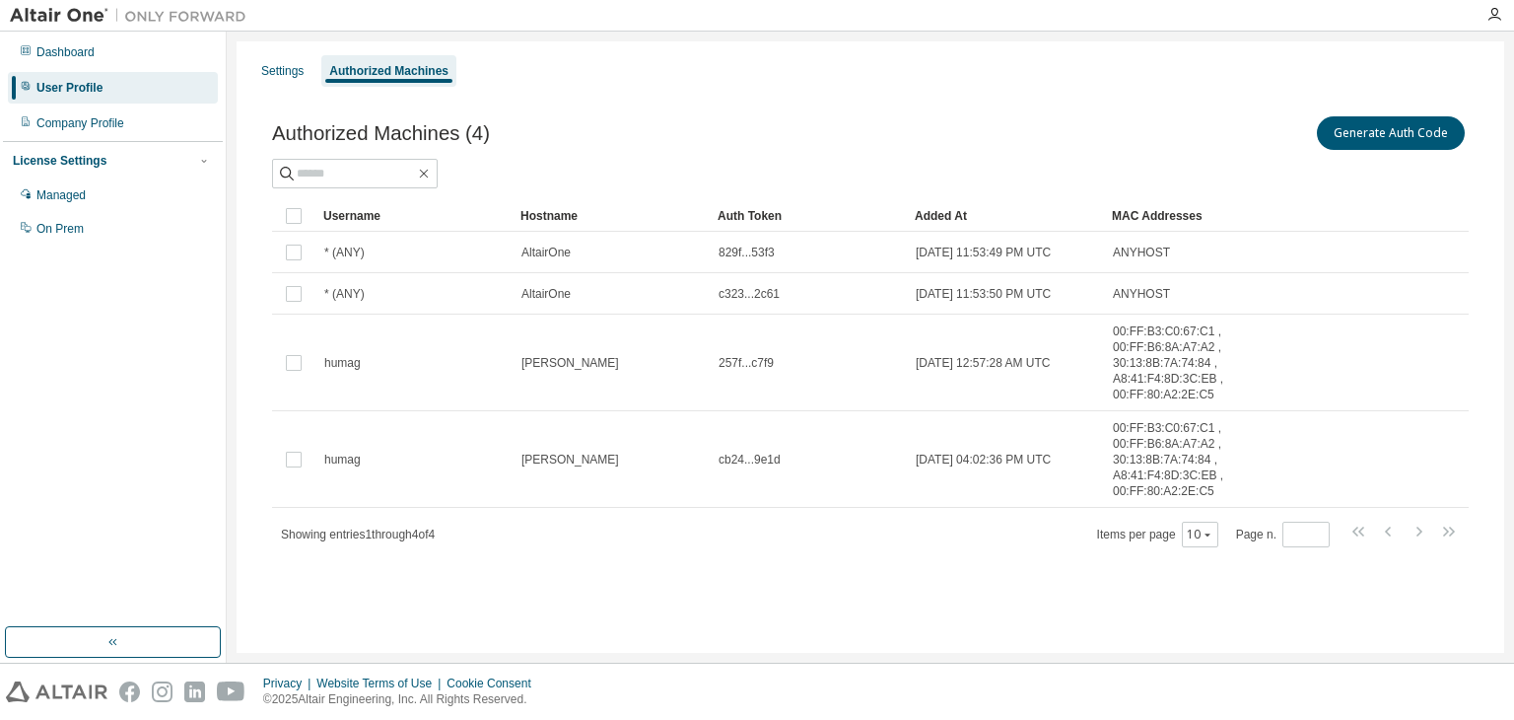
click at [300, 52] on div "Settings Authorized Machines Authorized Machines (4) Generate Auth Code Clear L…" at bounding box center [871, 346] width 1268 height 611
click at [282, 65] on div "Settings" at bounding box center [282, 71] width 42 height 16
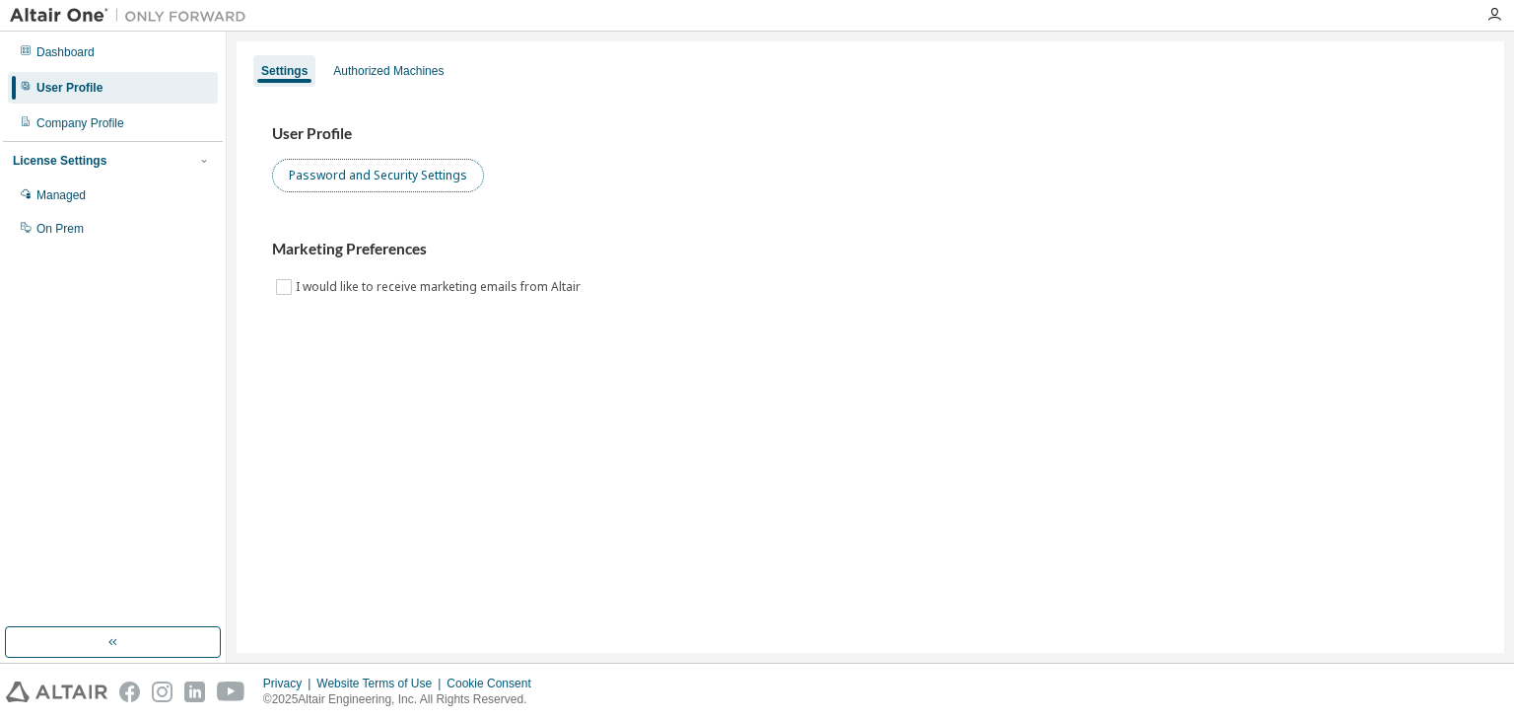
click at [394, 169] on button "Password and Security Settings" at bounding box center [378, 176] width 212 height 34
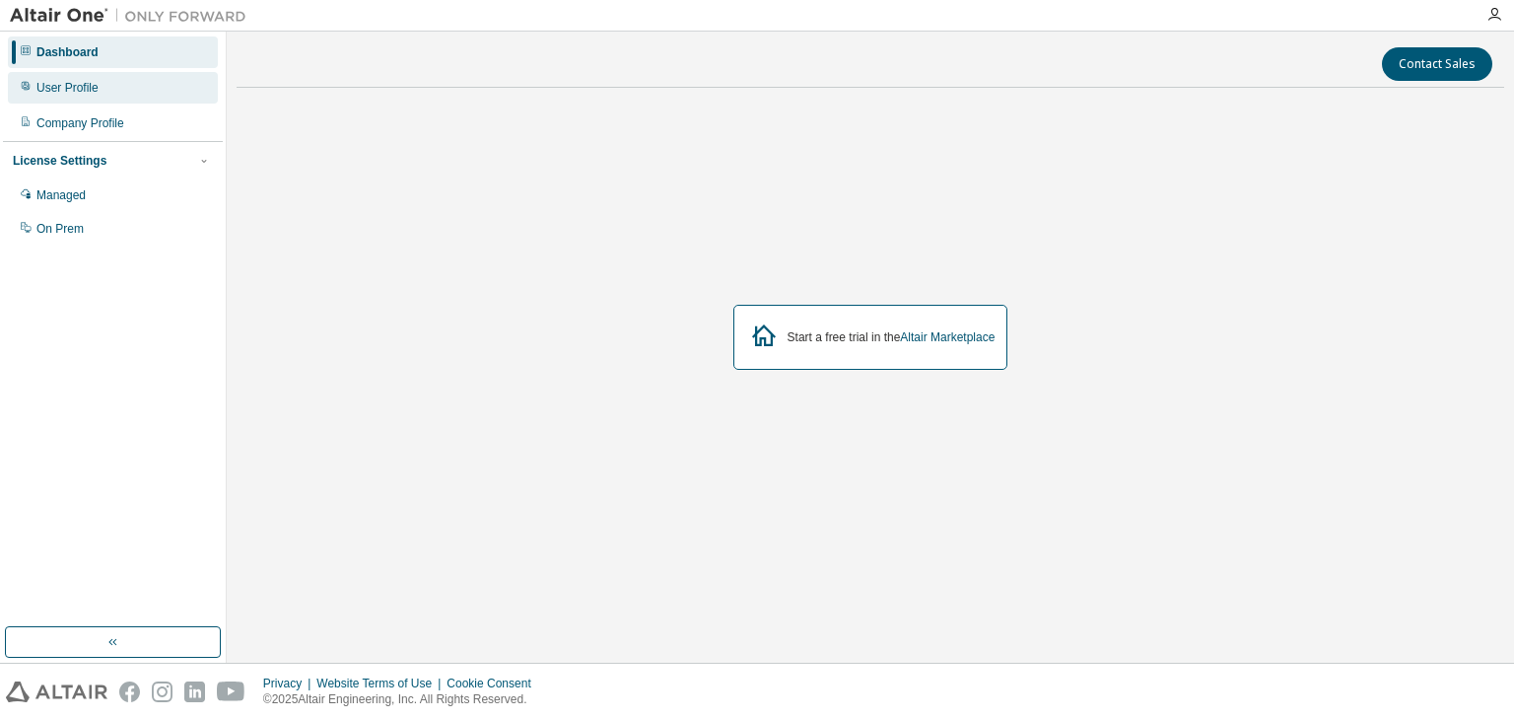
click at [43, 83] on div "User Profile" at bounding box center [67, 88] width 62 height 16
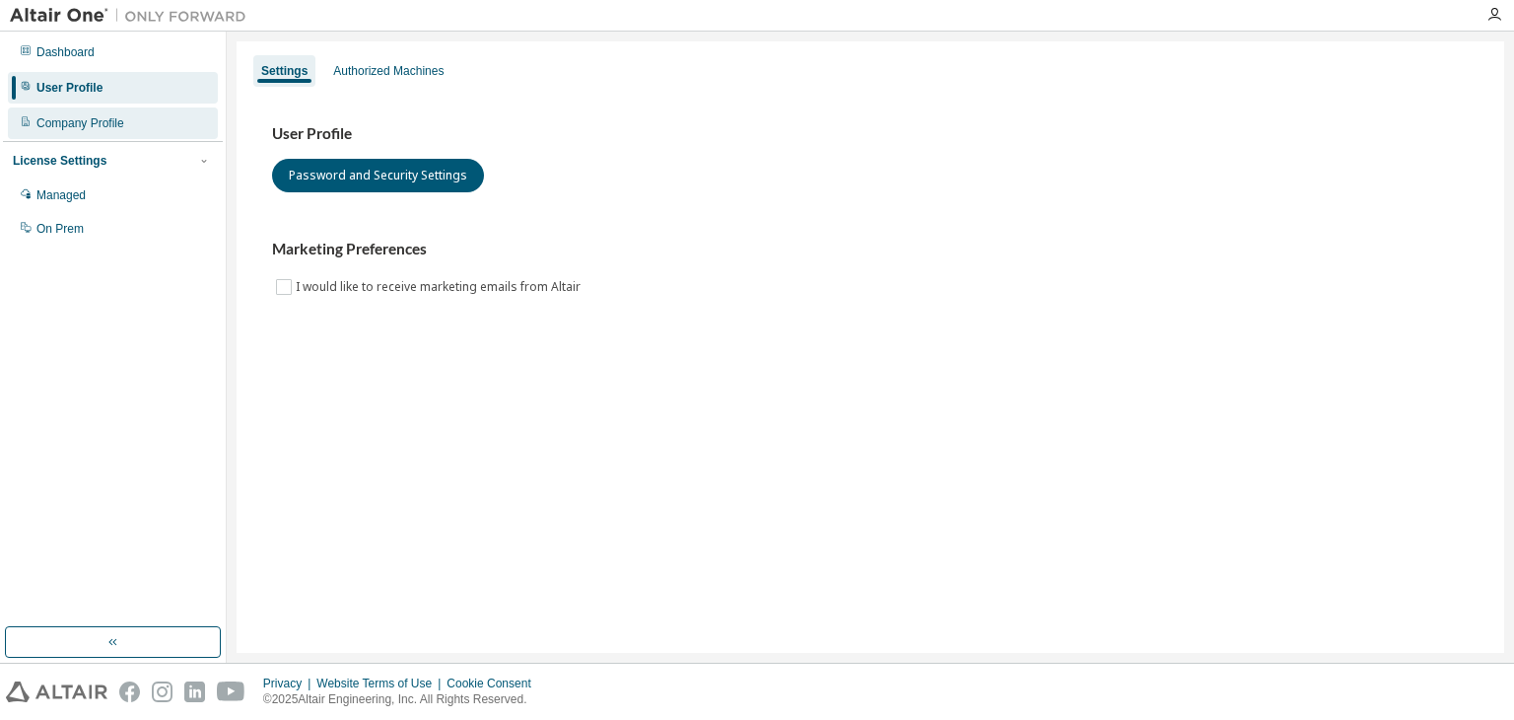
click at [67, 126] on div "Company Profile" at bounding box center [80, 123] width 88 height 16
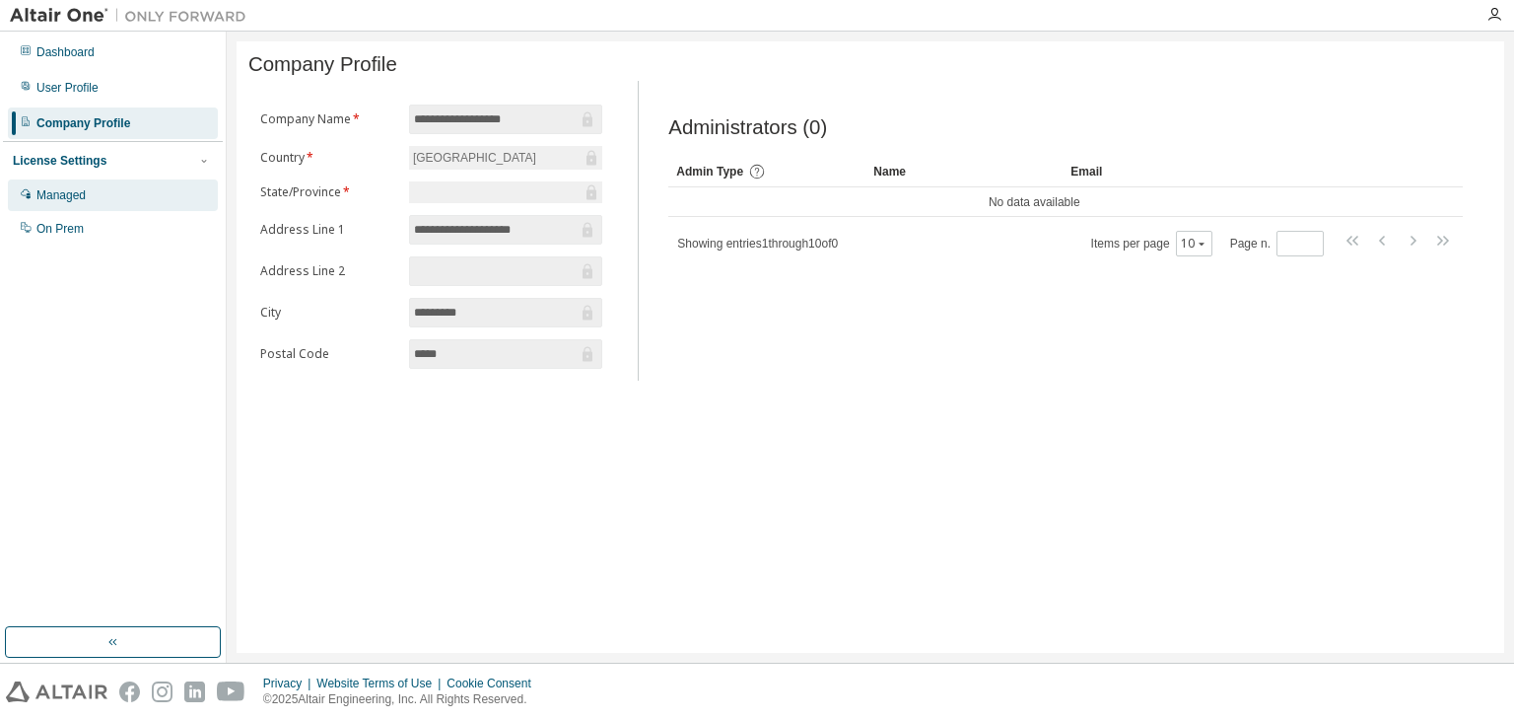
click at [104, 201] on div "Managed" at bounding box center [113, 195] width 210 height 32
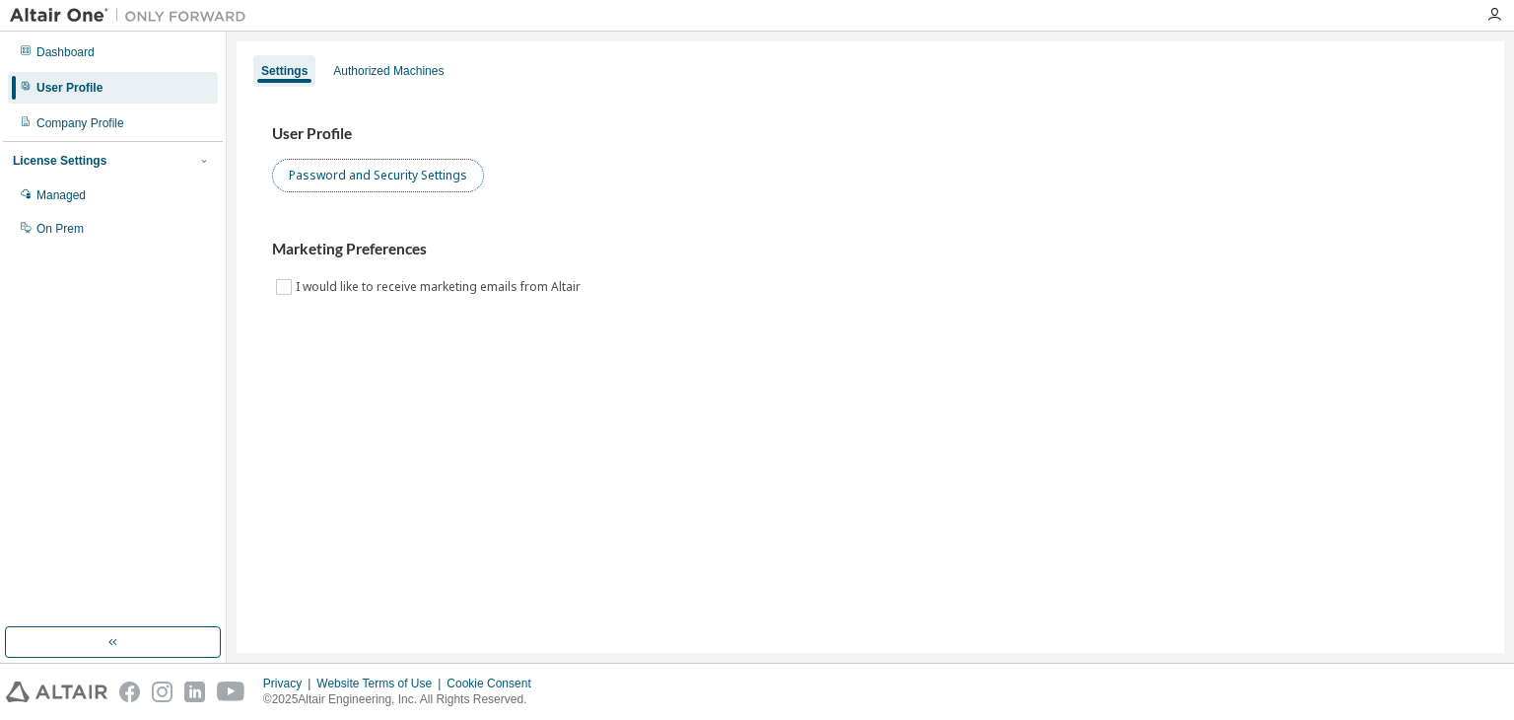
click at [342, 170] on button "Password and Security Settings" at bounding box center [378, 176] width 212 height 34
click at [1506, 21] on div at bounding box center [1494, 15] width 39 height 16
click at [1499, 14] on icon "button" at bounding box center [1495, 15] width 16 height 16
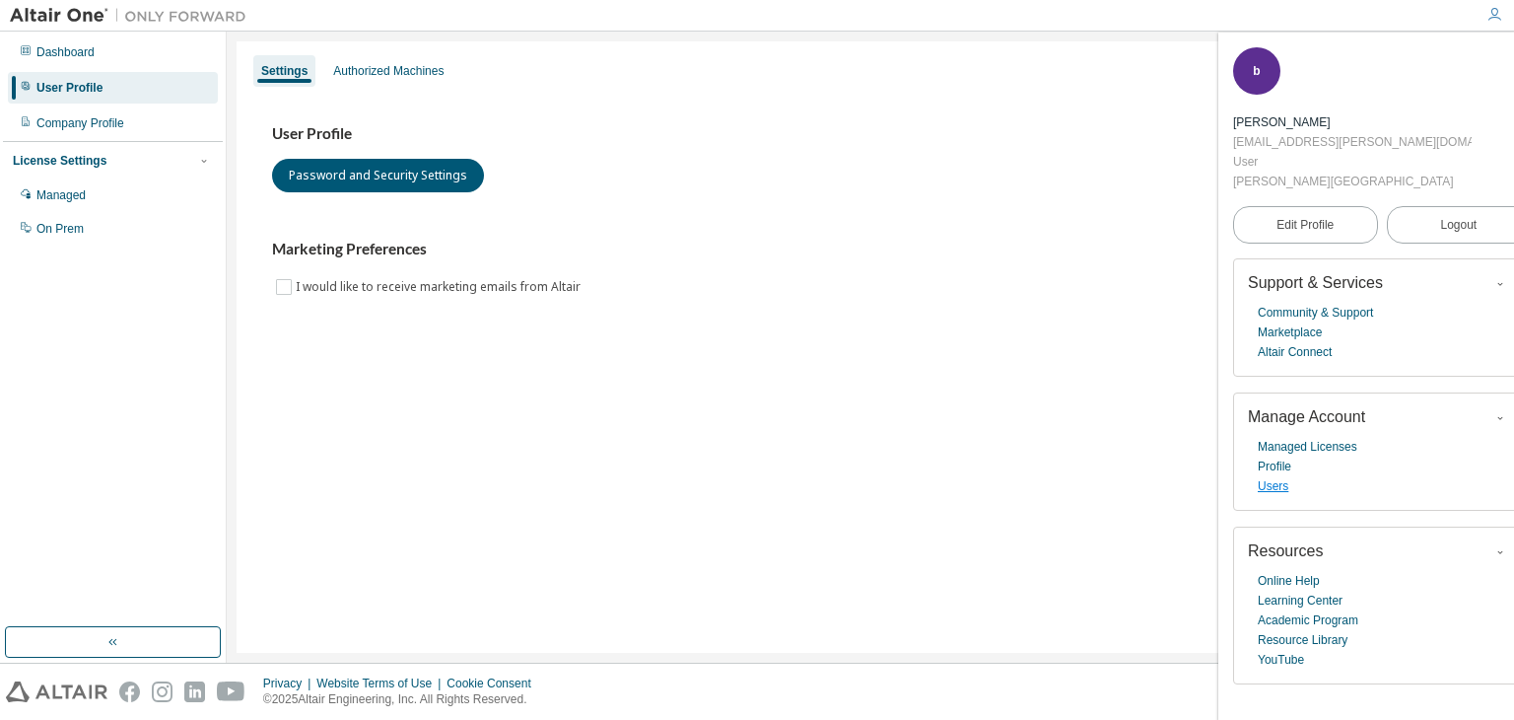
click at [1268, 476] on link "Users" at bounding box center [1273, 486] width 31 height 20
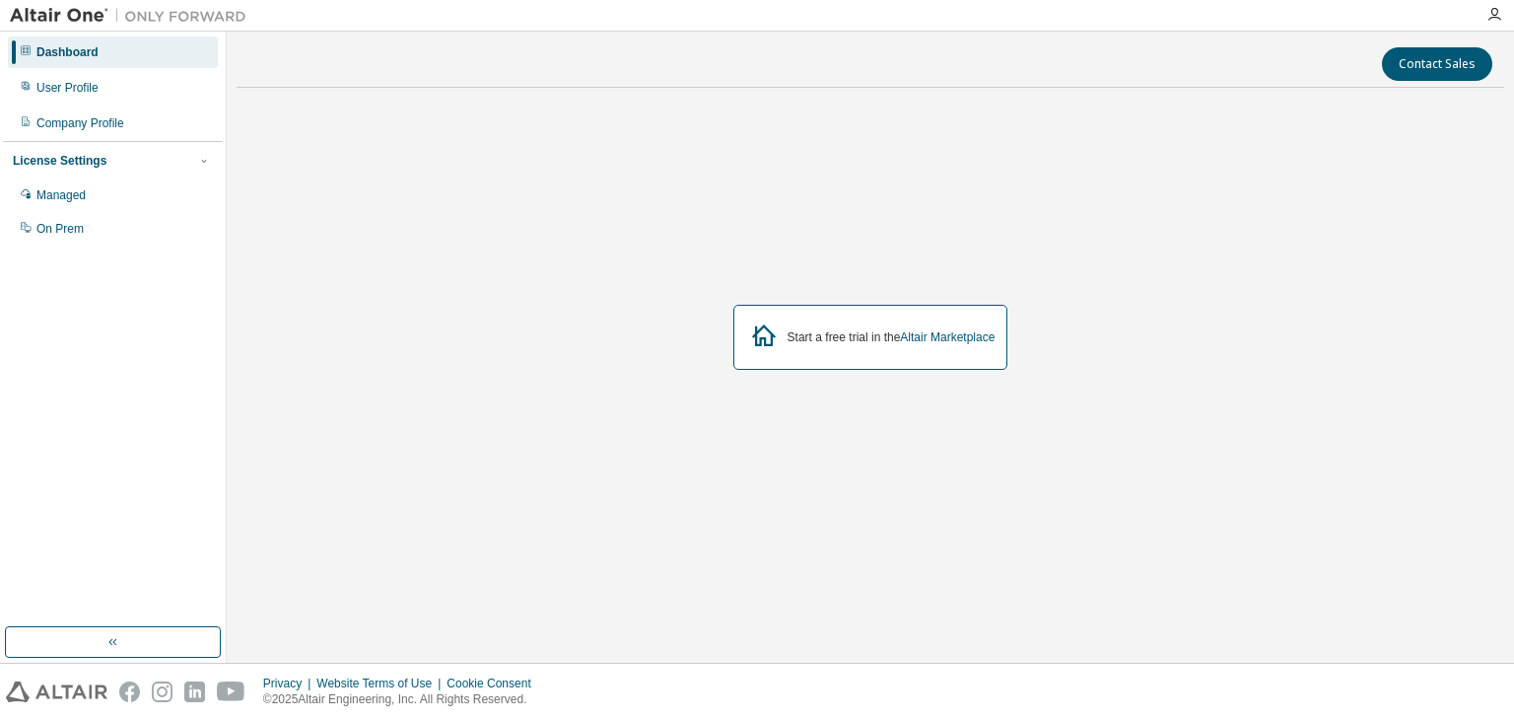
click at [89, 48] on div "Dashboard" at bounding box center [67, 52] width 62 height 16
click at [97, 242] on div "On Prem" at bounding box center [113, 229] width 210 height 32
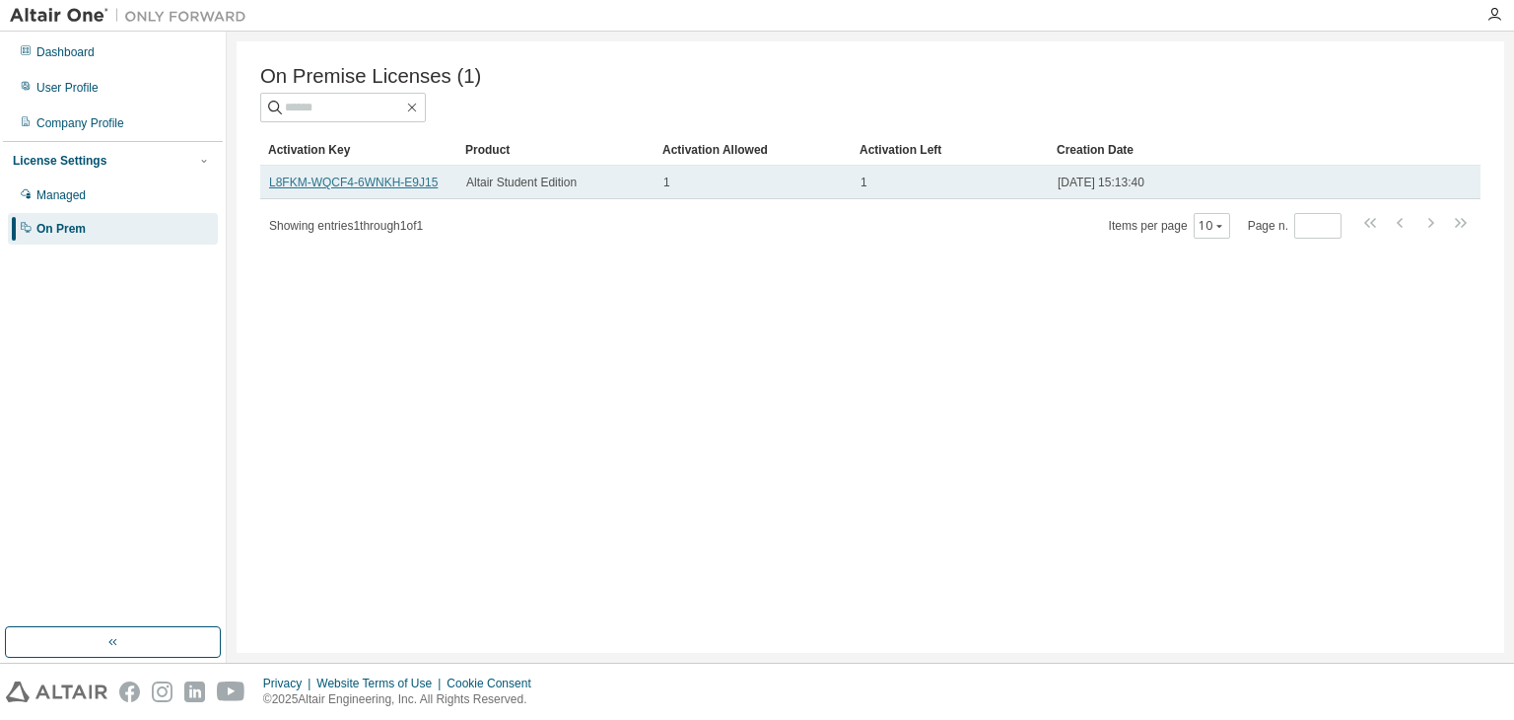
click at [400, 186] on link "L8FKM-WQCF4-6WNKH-E9J15" at bounding box center [353, 182] width 169 height 14
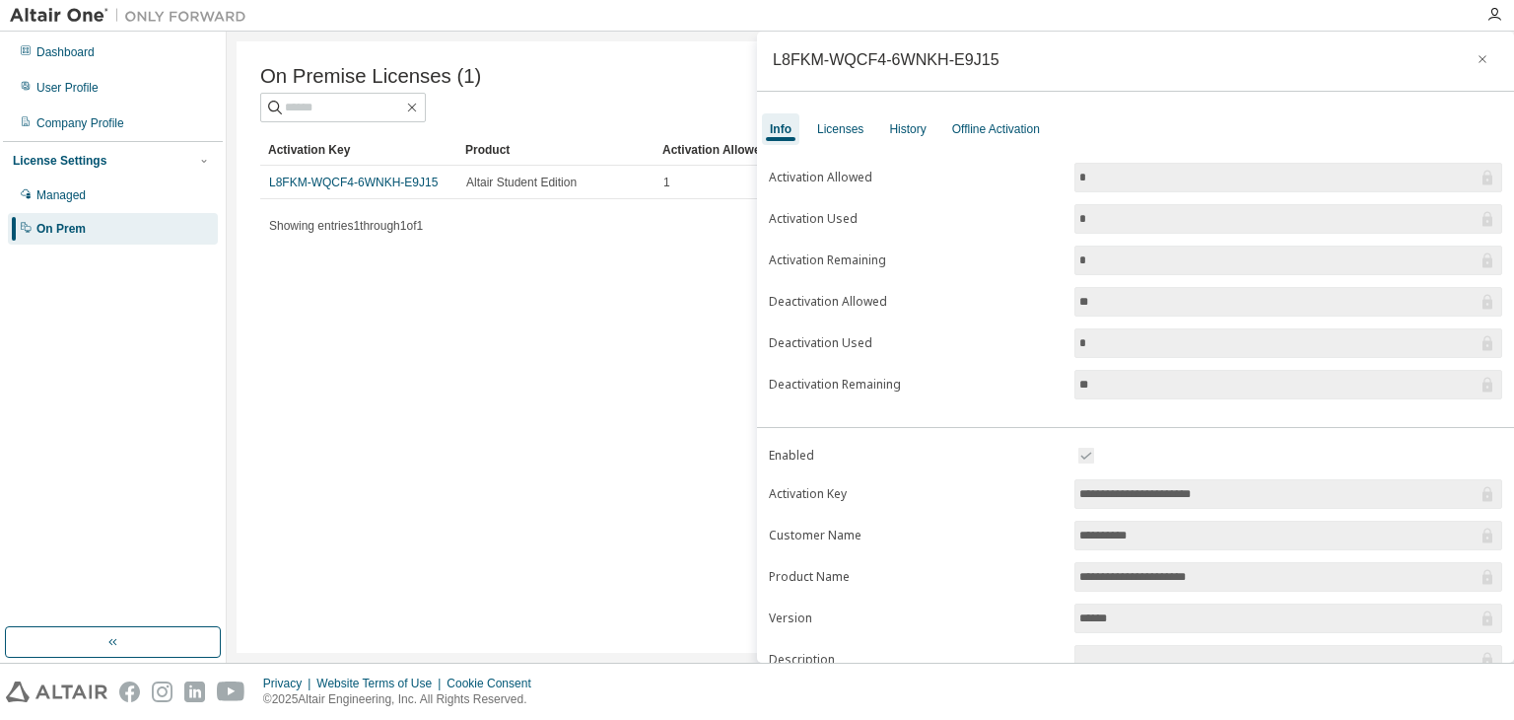
scroll to position [4, 0]
drag, startPoint x: 1248, startPoint y: 497, endPoint x: 1058, endPoint y: 473, distance: 191.7
click at [1058, 473] on form "**********" at bounding box center [1135, 615] width 733 height 343
click at [849, 119] on div "Licenses" at bounding box center [840, 129] width 62 height 32
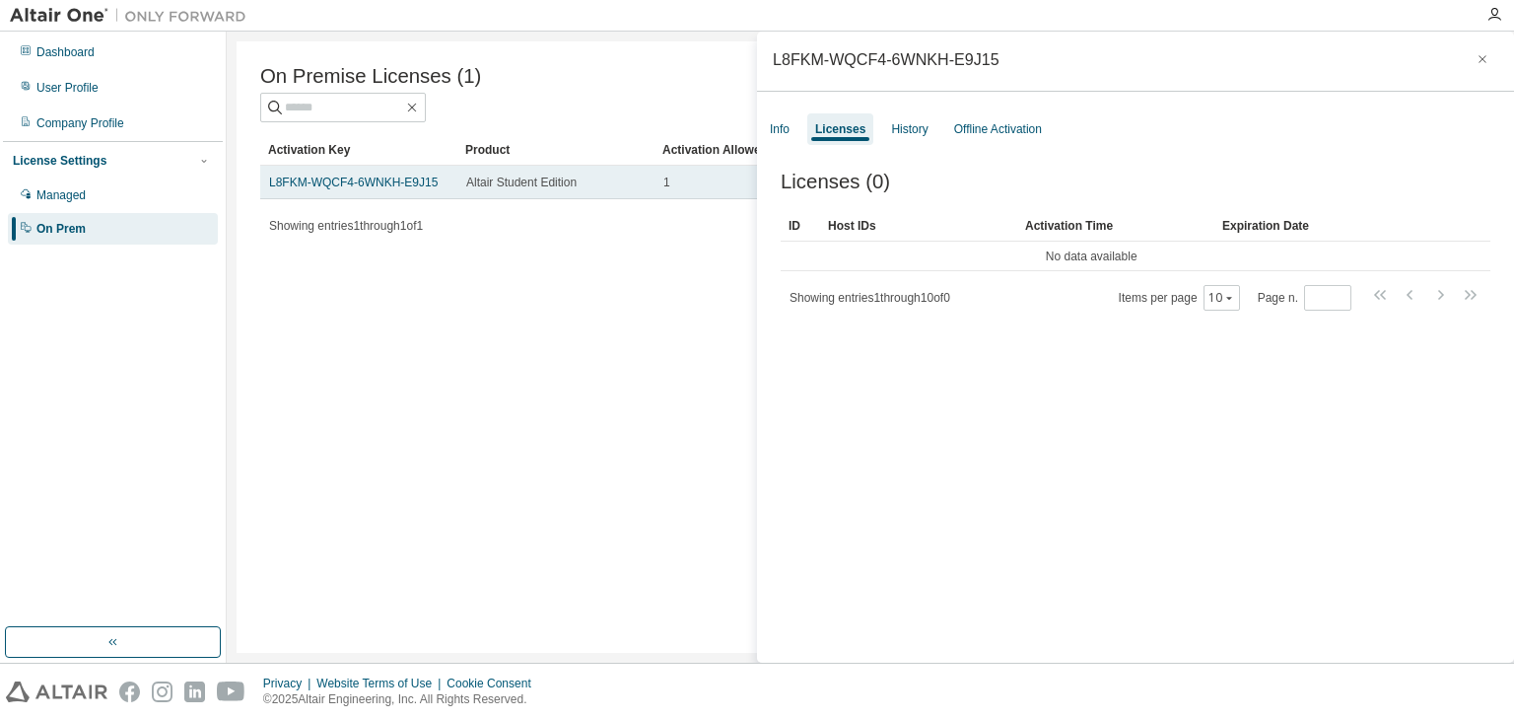
click at [424, 175] on td "L8FKM-WQCF4-6WNKH-E9J15" at bounding box center [358, 183] width 197 height 34
click at [406, 189] on link "L8FKM-WQCF4-6WNKH-E9J15" at bounding box center [353, 182] width 169 height 14
click at [406, 182] on link "L8FKM-WQCF4-6WNKH-E9J15" at bounding box center [353, 182] width 169 height 14
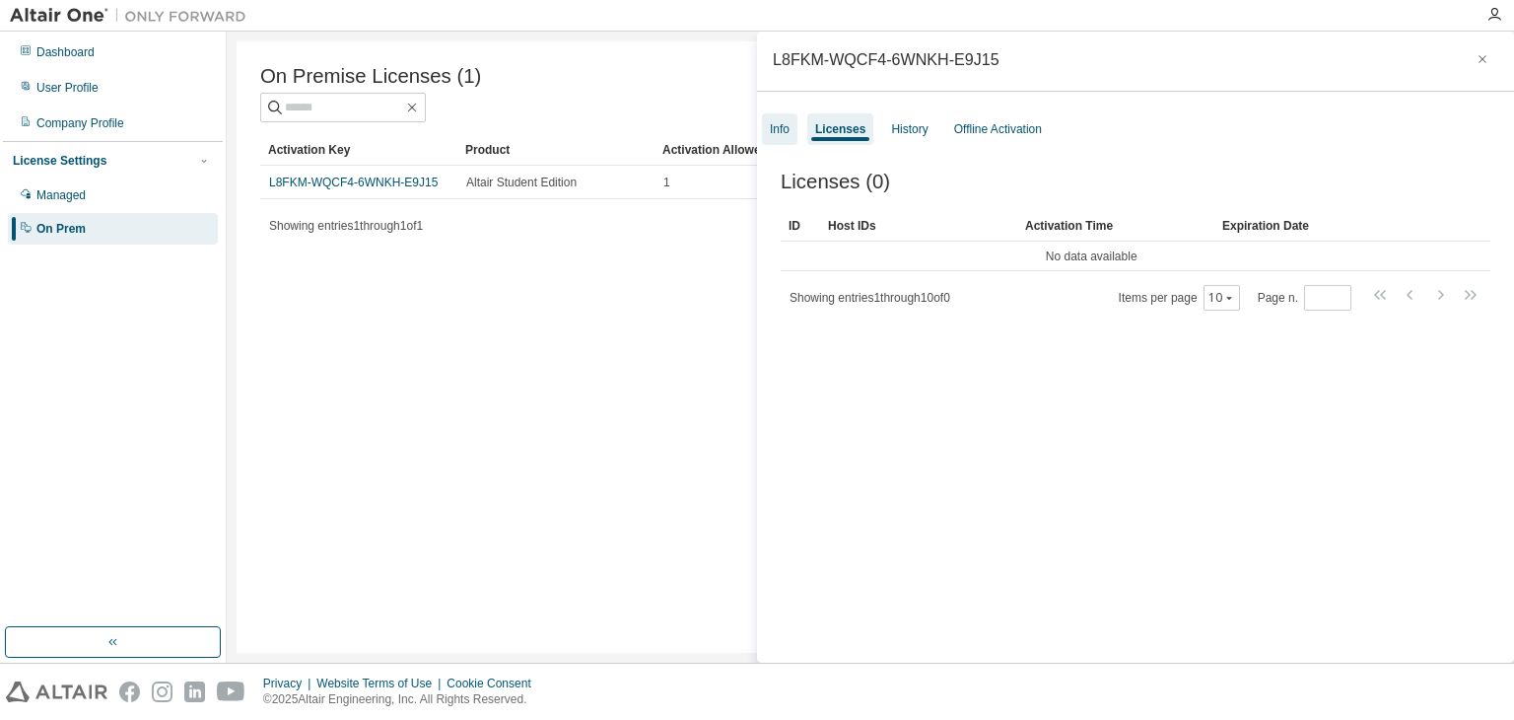
click at [784, 124] on div "Info" at bounding box center [780, 129] width 20 height 16
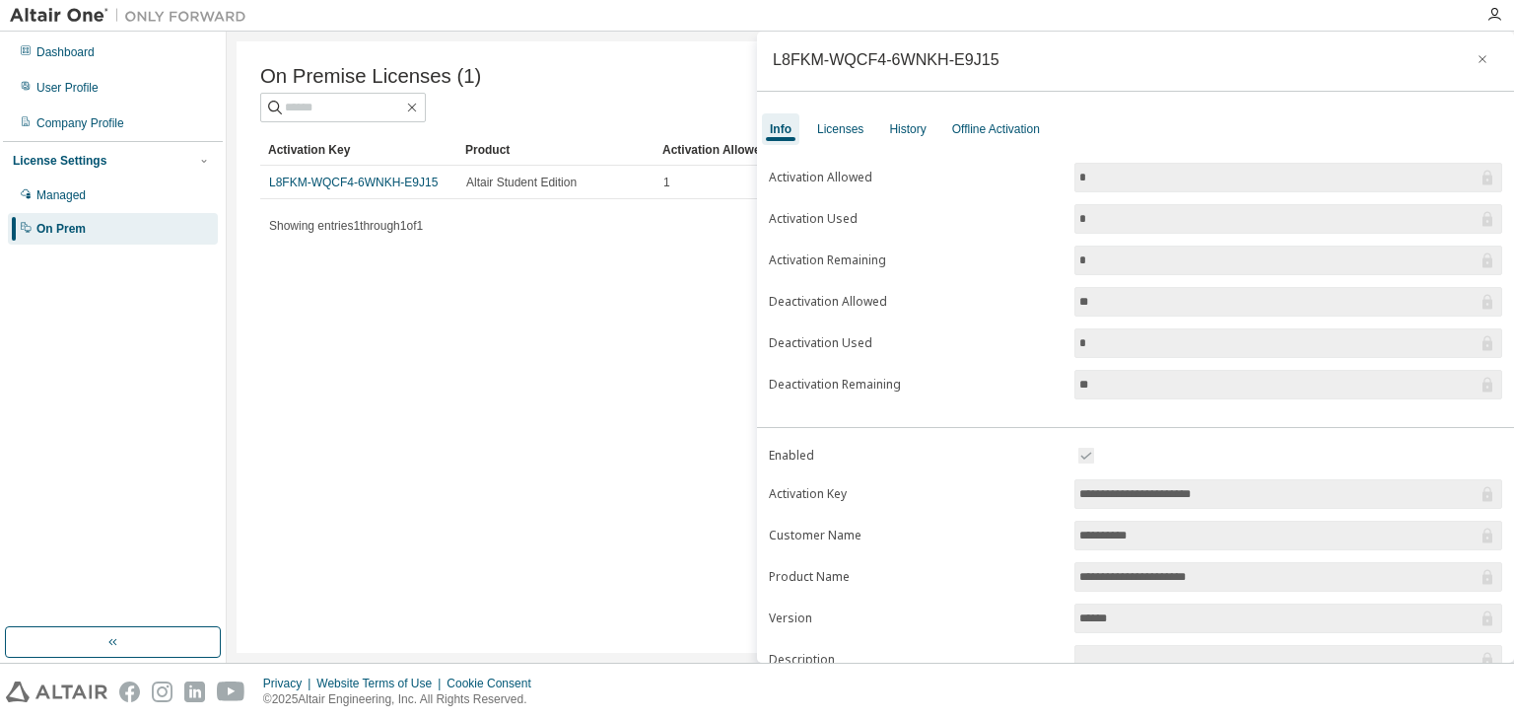
drag, startPoint x: 1260, startPoint y: 487, endPoint x: 1065, endPoint y: 451, distance: 198.4
click at [1065, 451] on form "**********" at bounding box center [1135, 615] width 733 height 343
